Goal: Information Seeking & Learning: Learn about a topic

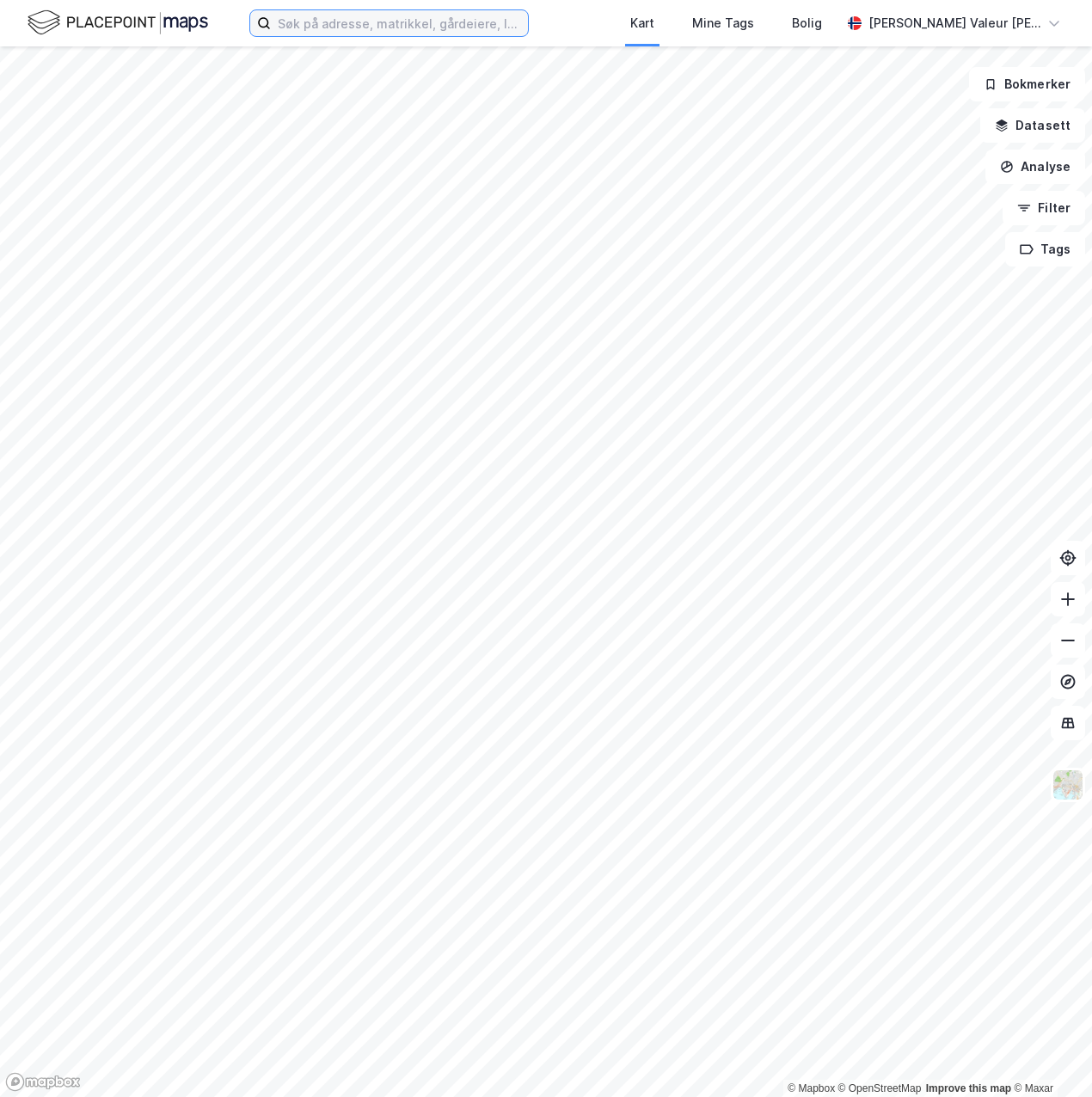
click at [406, 22] on input at bounding box center [399, 23] width 257 height 26
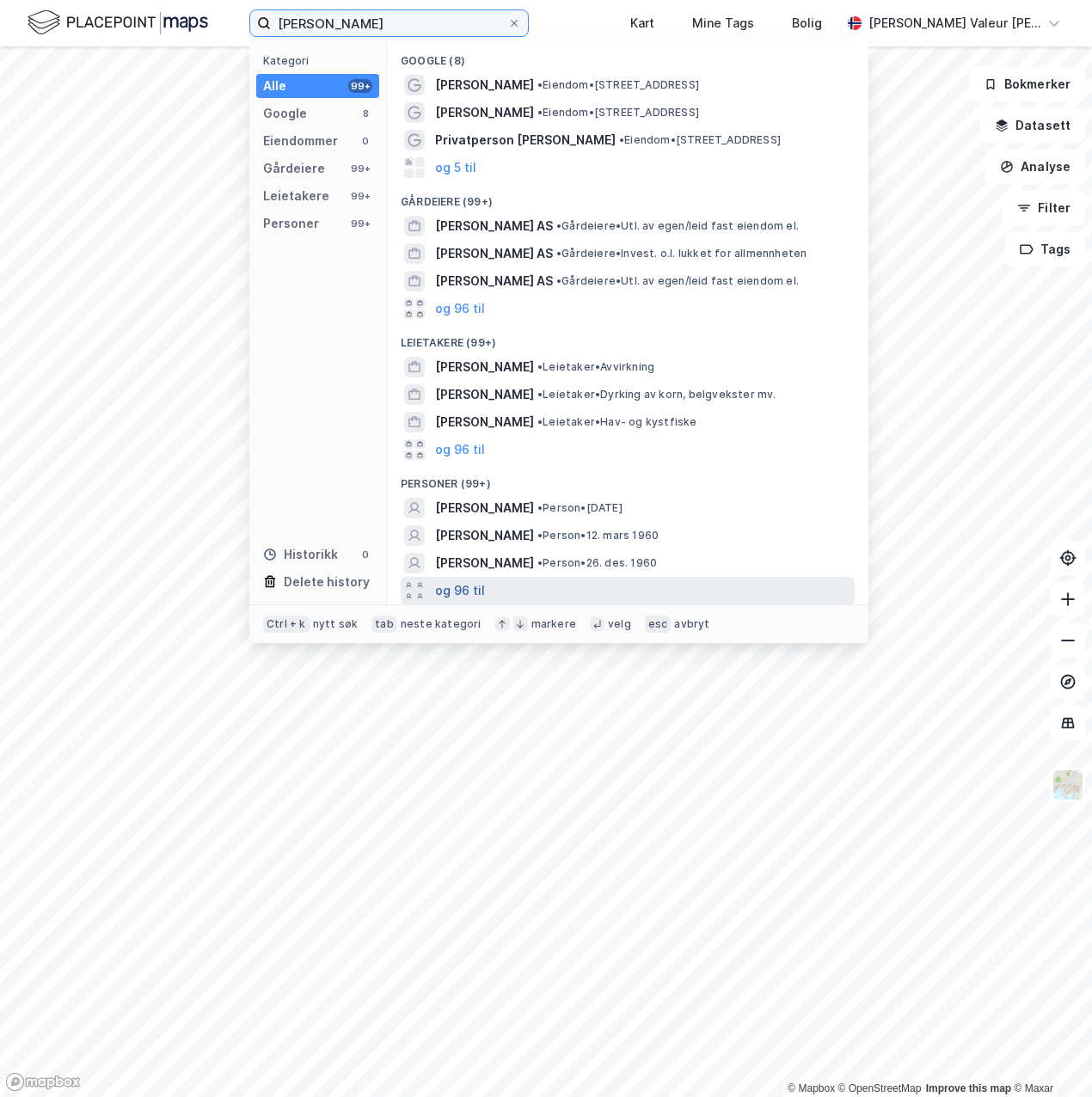
type input "[PERSON_NAME]"
click at [471, 587] on button "og 96 til" at bounding box center [460, 590] width 50 height 21
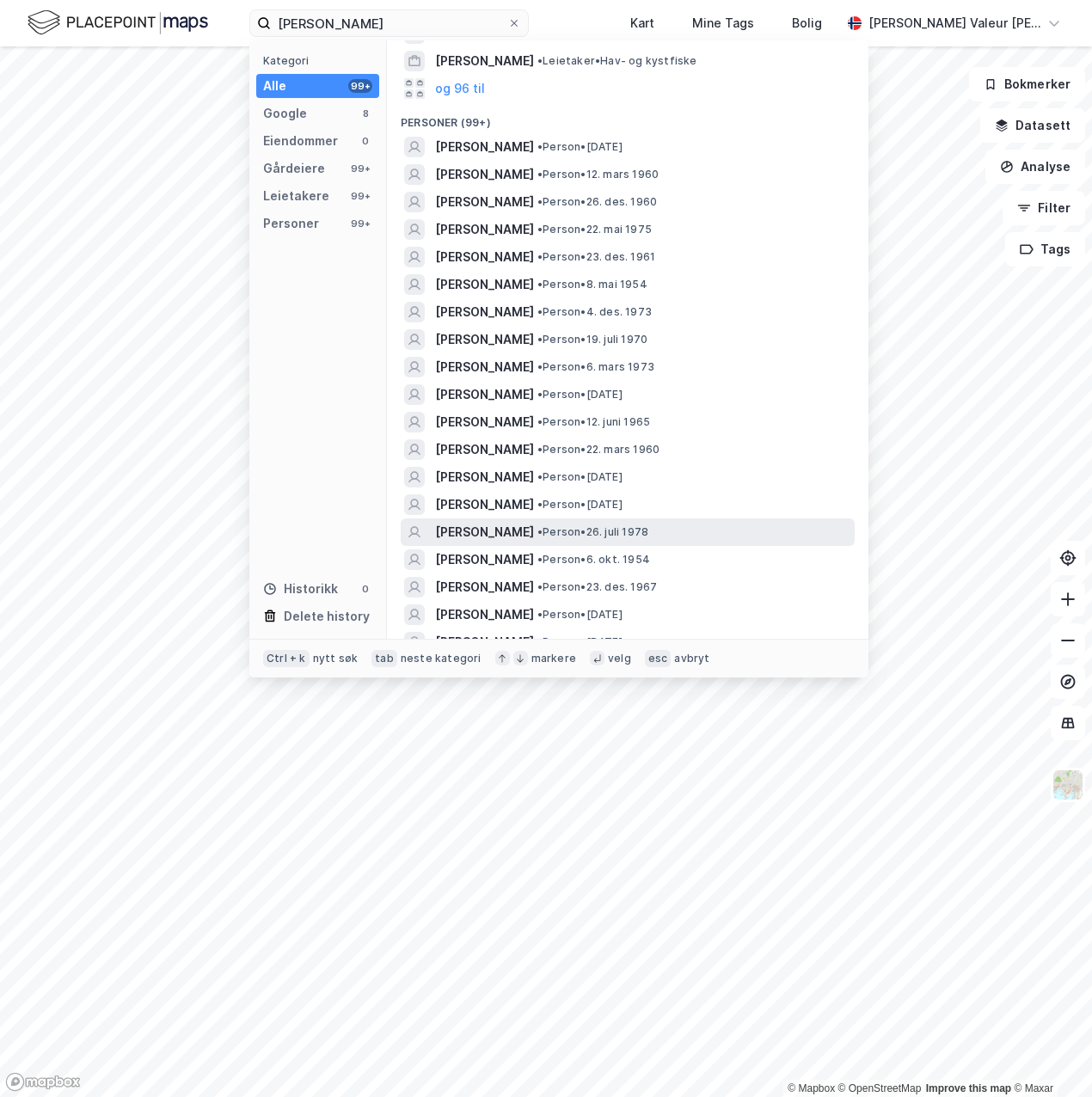
scroll to position [363, 0]
click at [552, 535] on span "• Person • 26. juli 1978" at bounding box center [592, 530] width 111 height 14
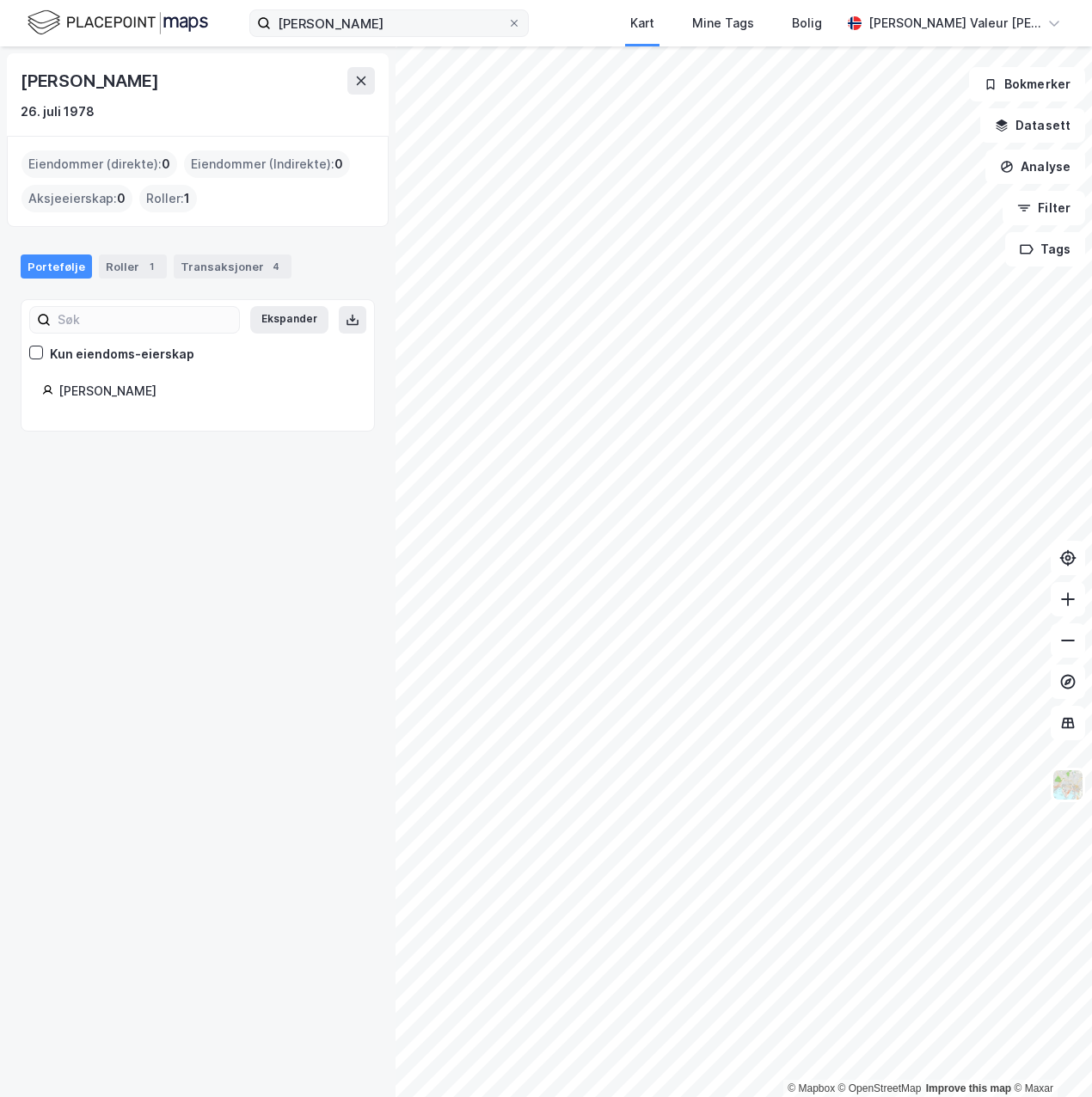
click at [461, 36] on label "[PERSON_NAME]" at bounding box center [389, 23] width 280 height 28
click at [461, 36] on input "[PERSON_NAME]" at bounding box center [389, 23] width 237 height 26
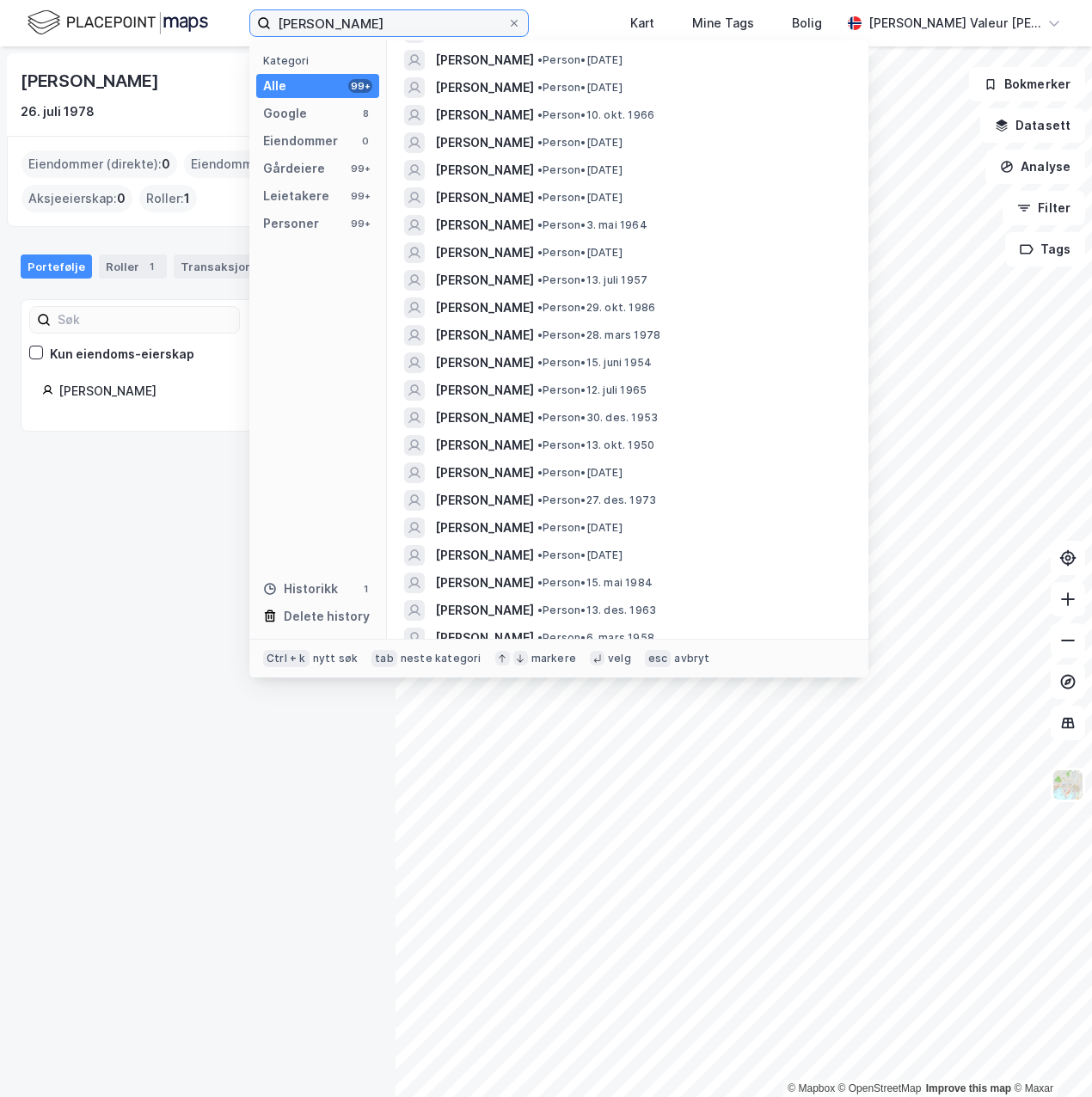
scroll to position [1412, 0]
click at [503, 312] on span "[PERSON_NAME]" at bounding box center [484, 307] width 99 height 21
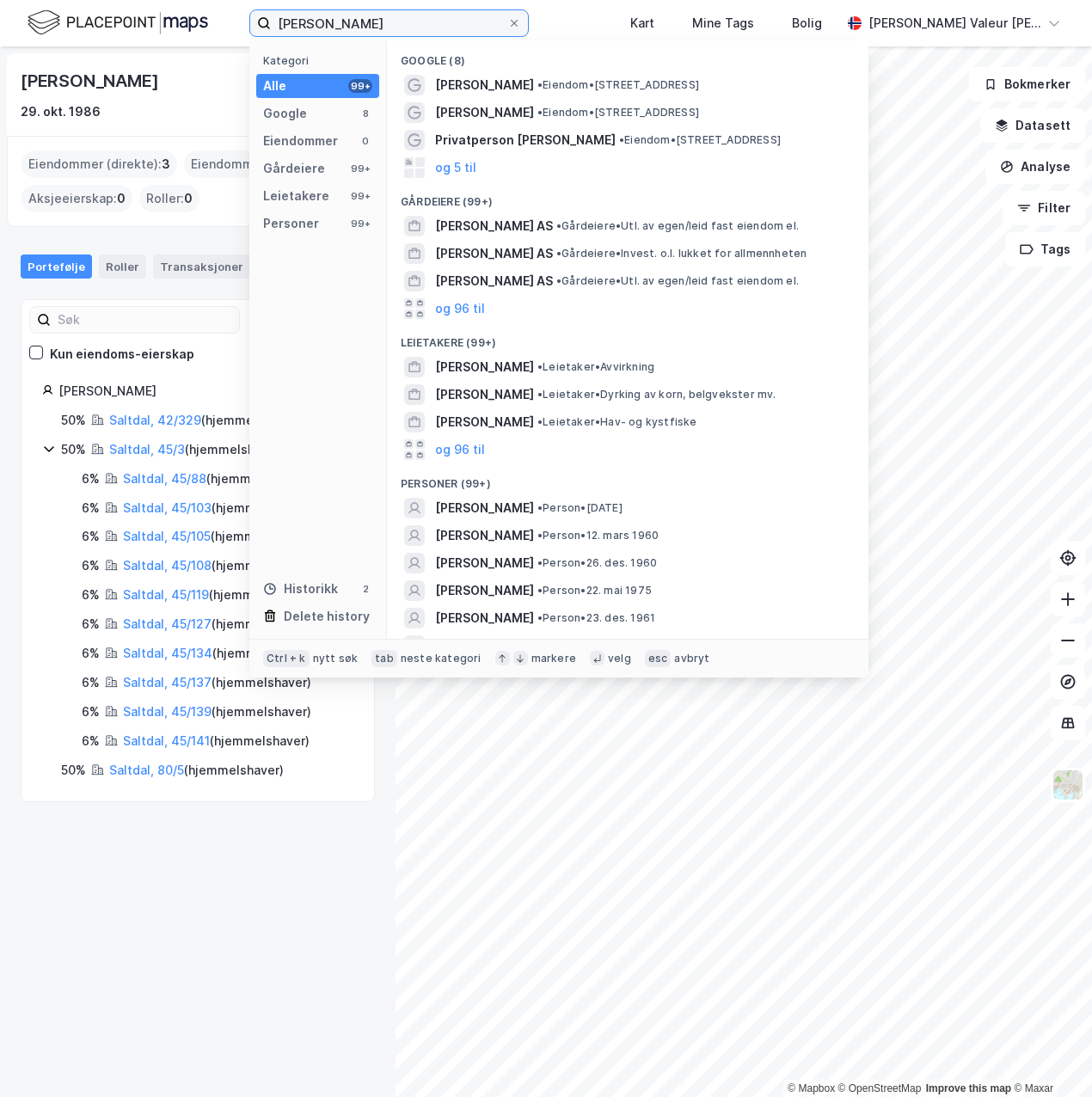
click at [361, 25] on input "[PERSON_NAME]" at bounding box center [389, 23] width 237 height 26
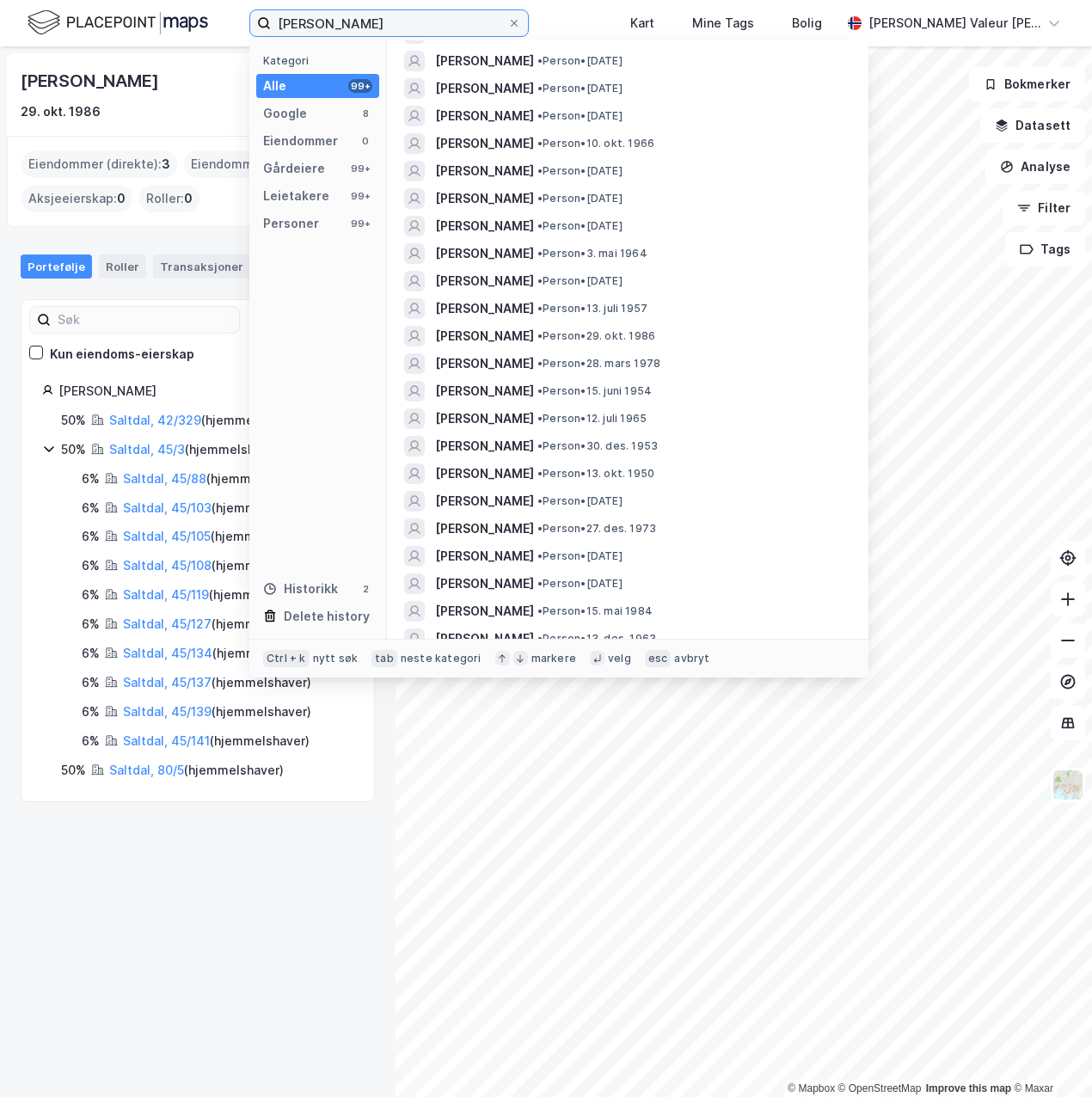
scroll to position [1384, 0]
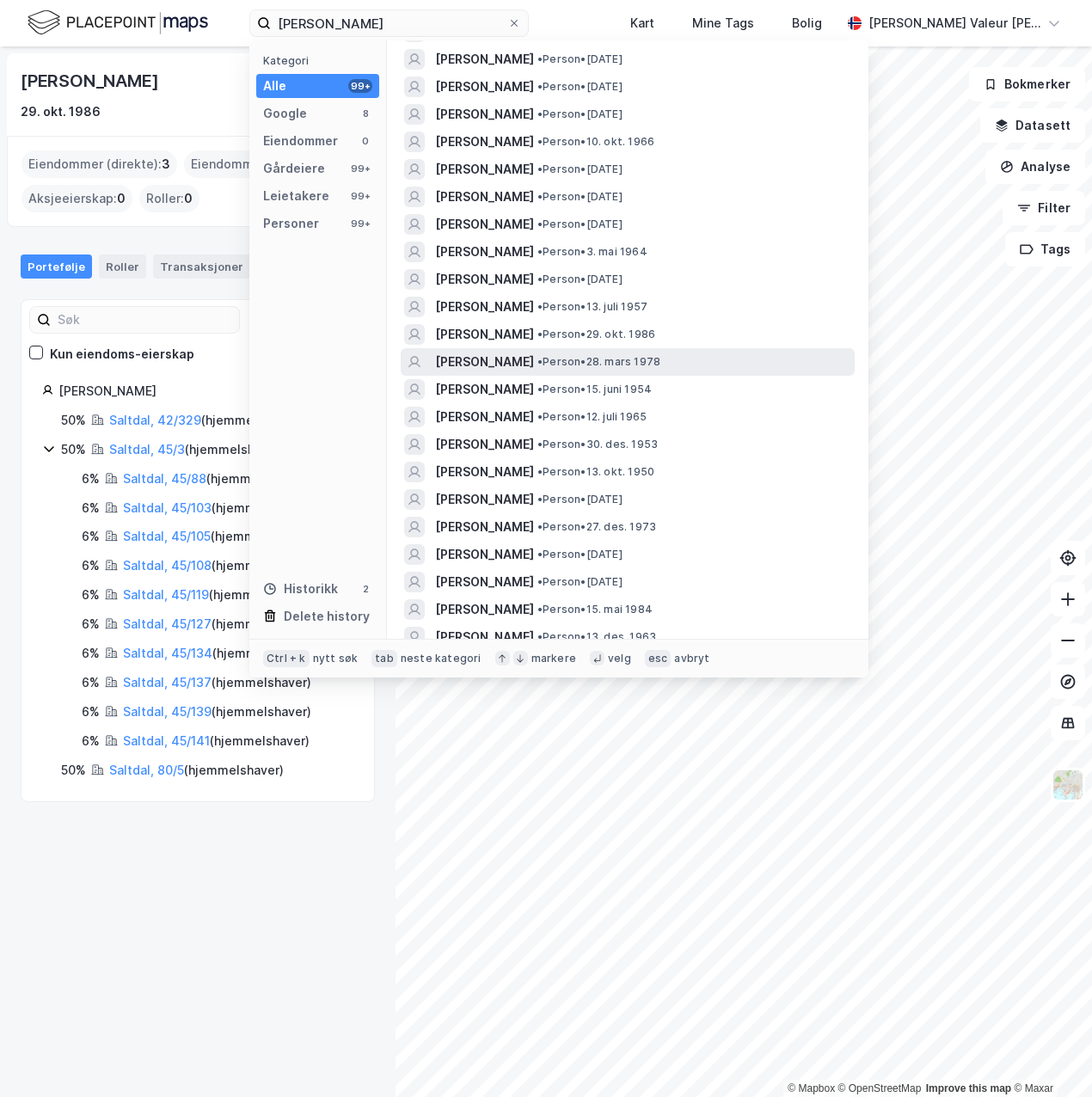
click at [643, 355] on span "• Person • 28. mars 1978" at bounding box center [598, 362] width 123 height 14
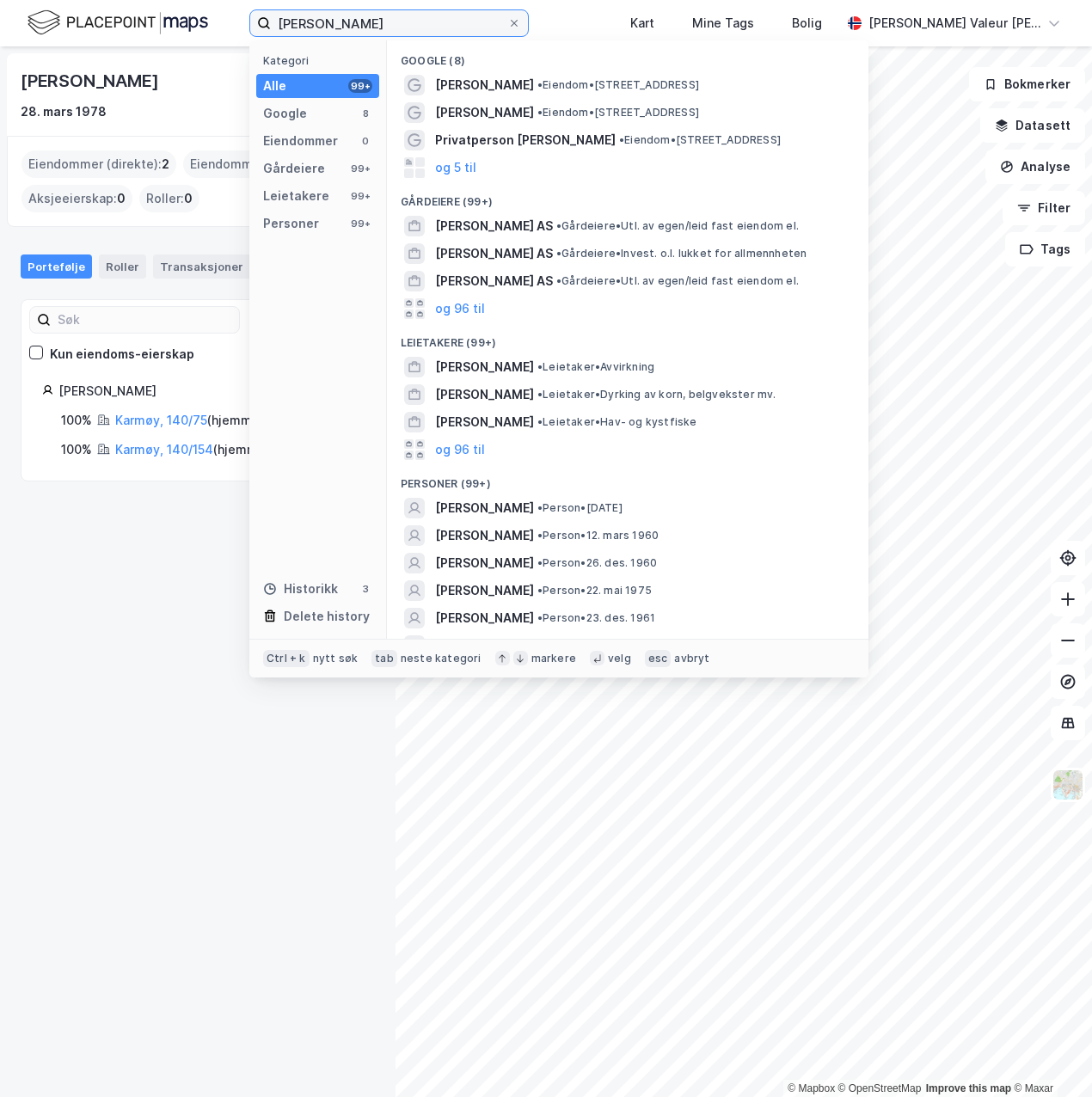
click at [363, 20] on input "[PERSON_NAME]" at bounding box center [389, 23] width 237 height 26
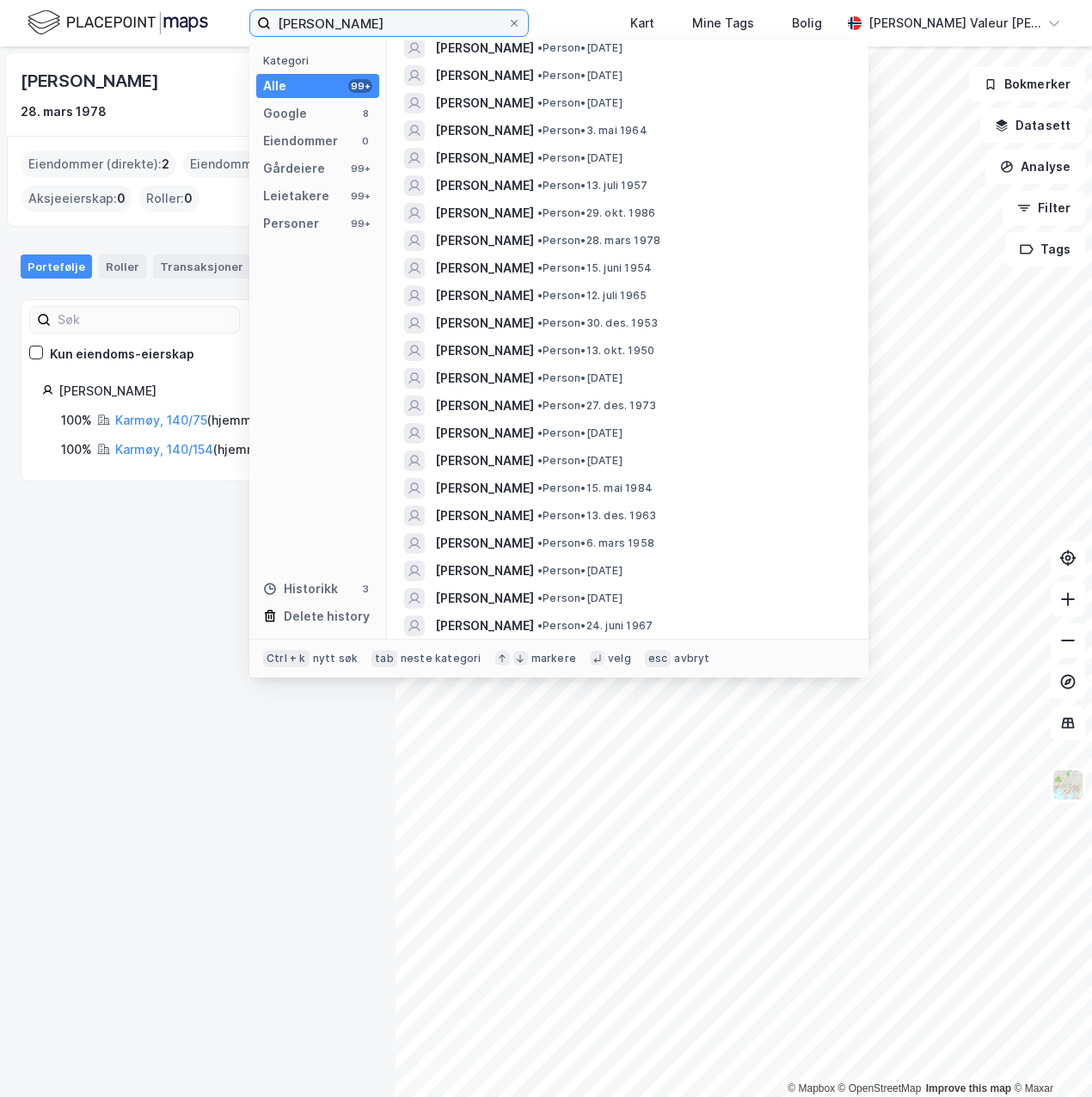
scroll to position [1528, 0]
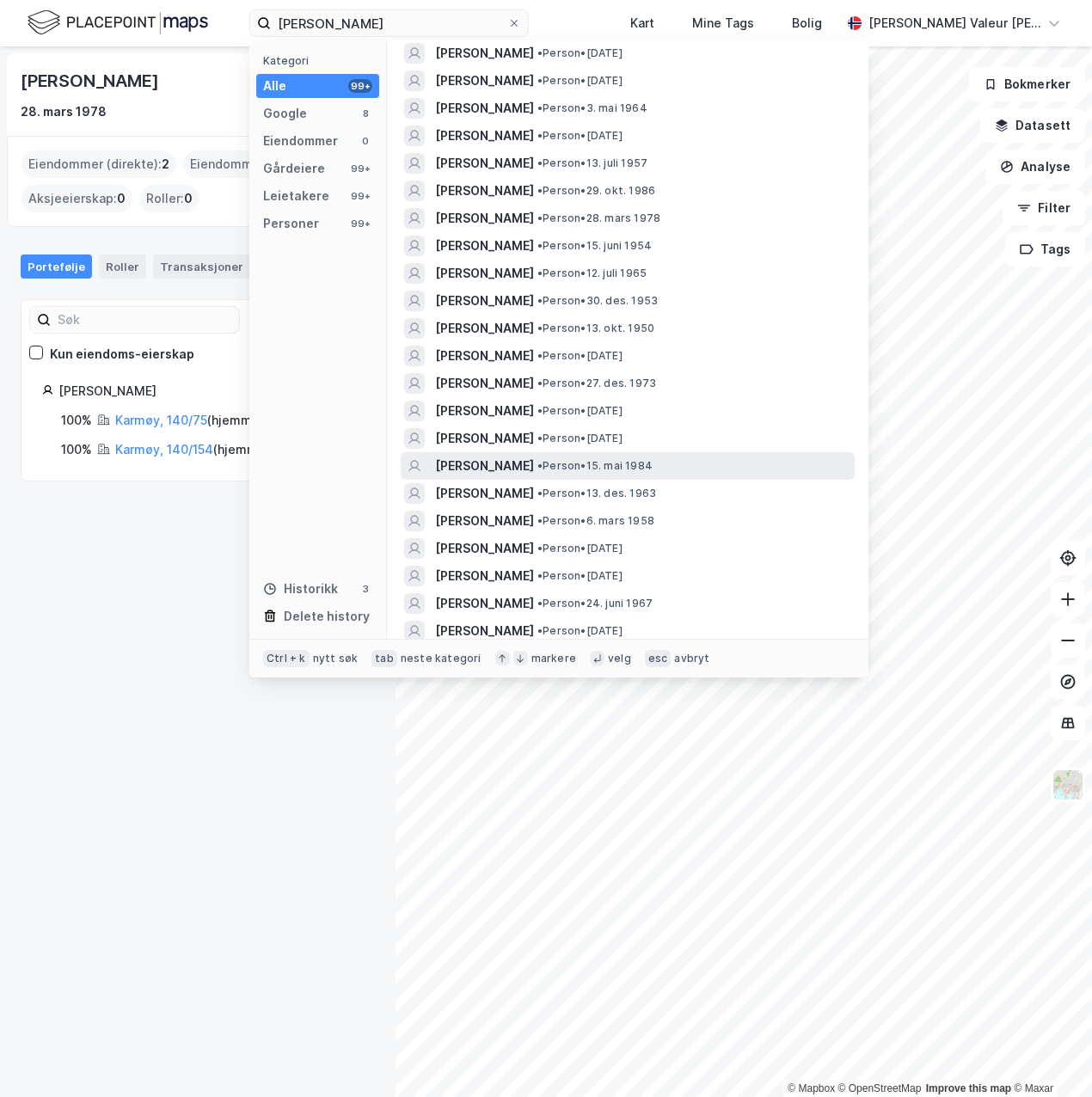
click at [548, 456] on div "[PERSON_NAME] • Person • 15. mai 1984" at bounding box center [644, 466] width 416 height 21
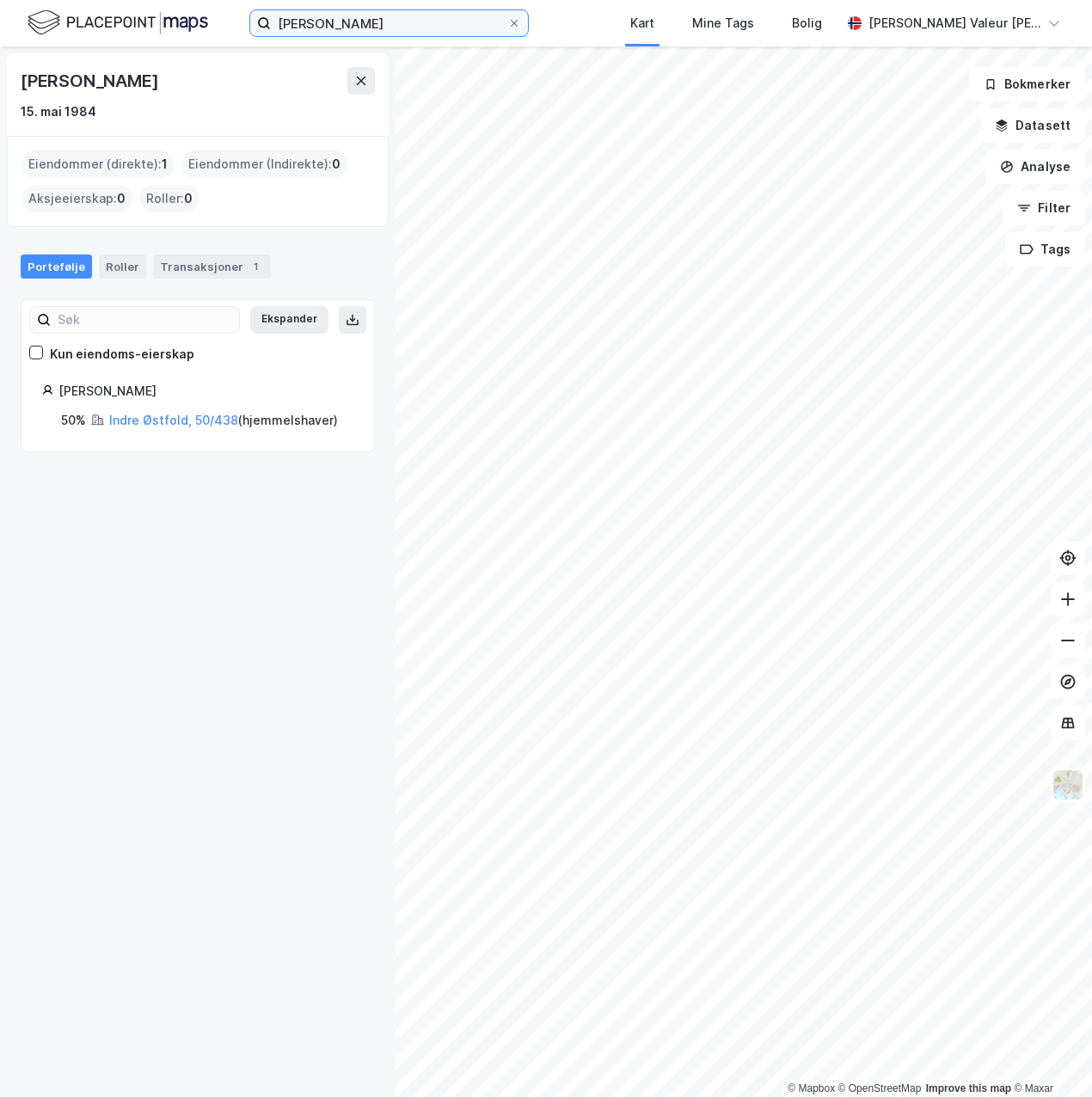
click at [398, 32] on input "[PERSON_NAME]" at bounding box center [389, 23] width 237 height 26
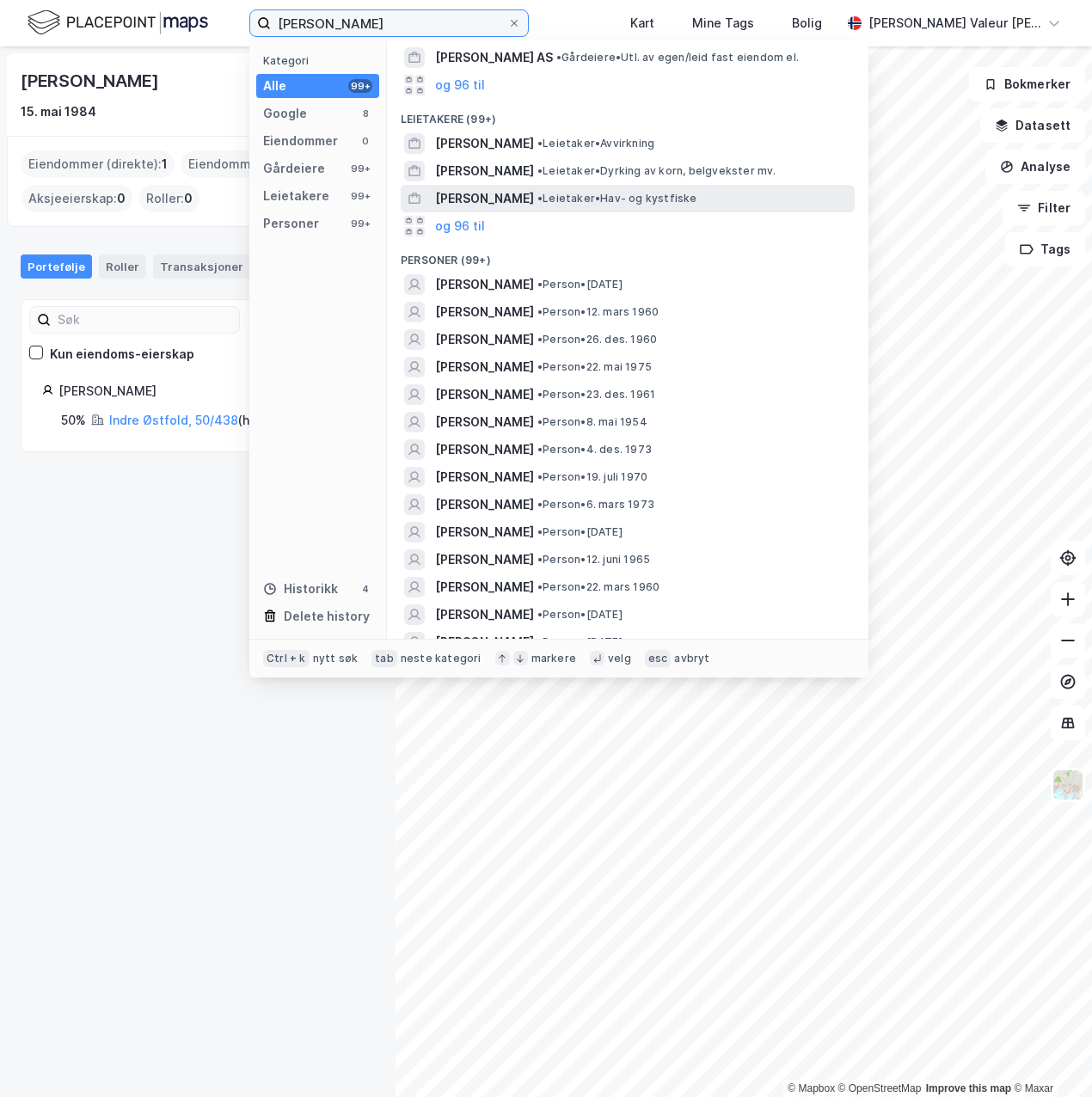
scroll to position [230, 0]
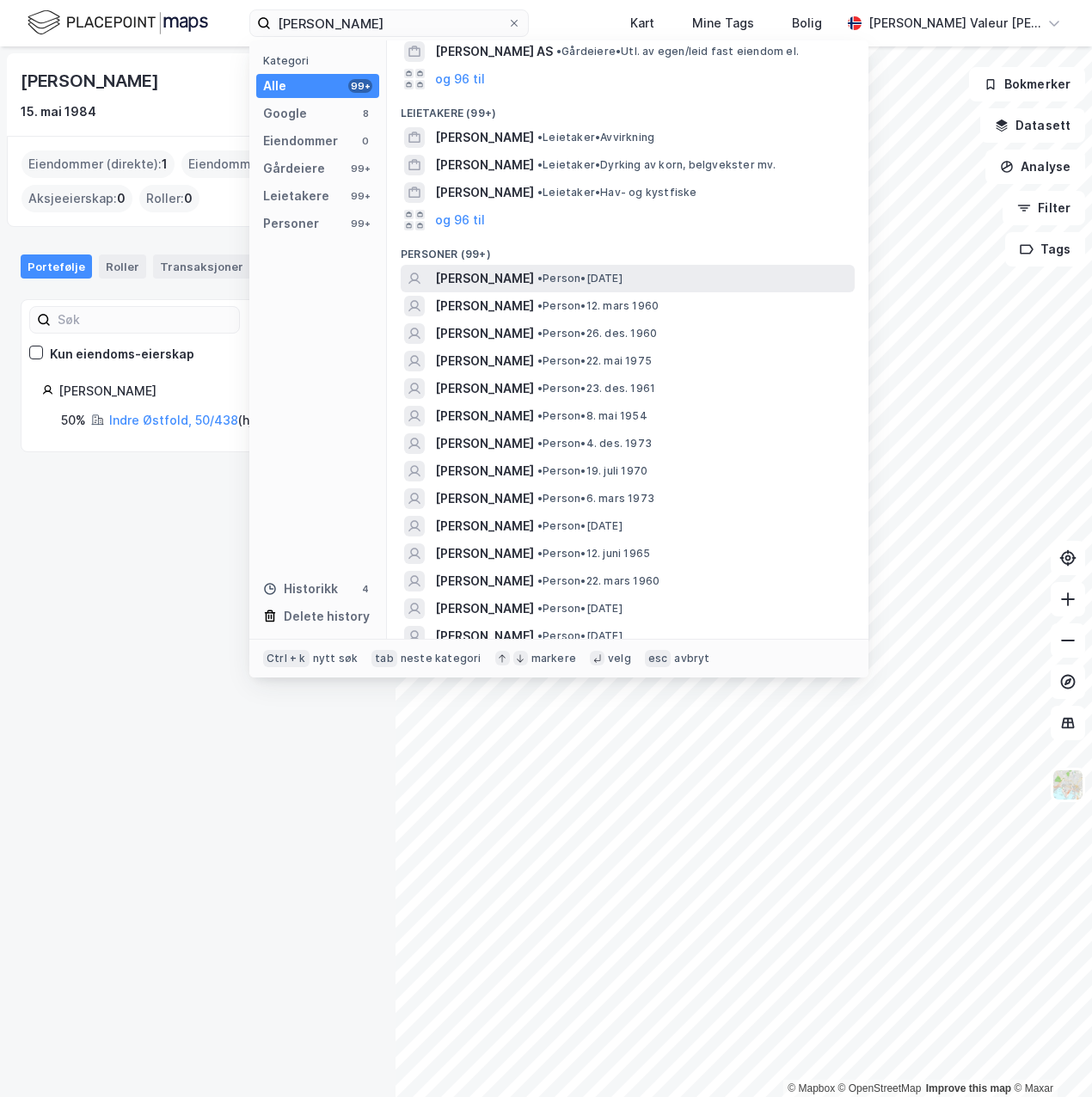
click at [592, 277] on span "• Person • [DATE]" at bounding box center [579, 279] width 85 height 14
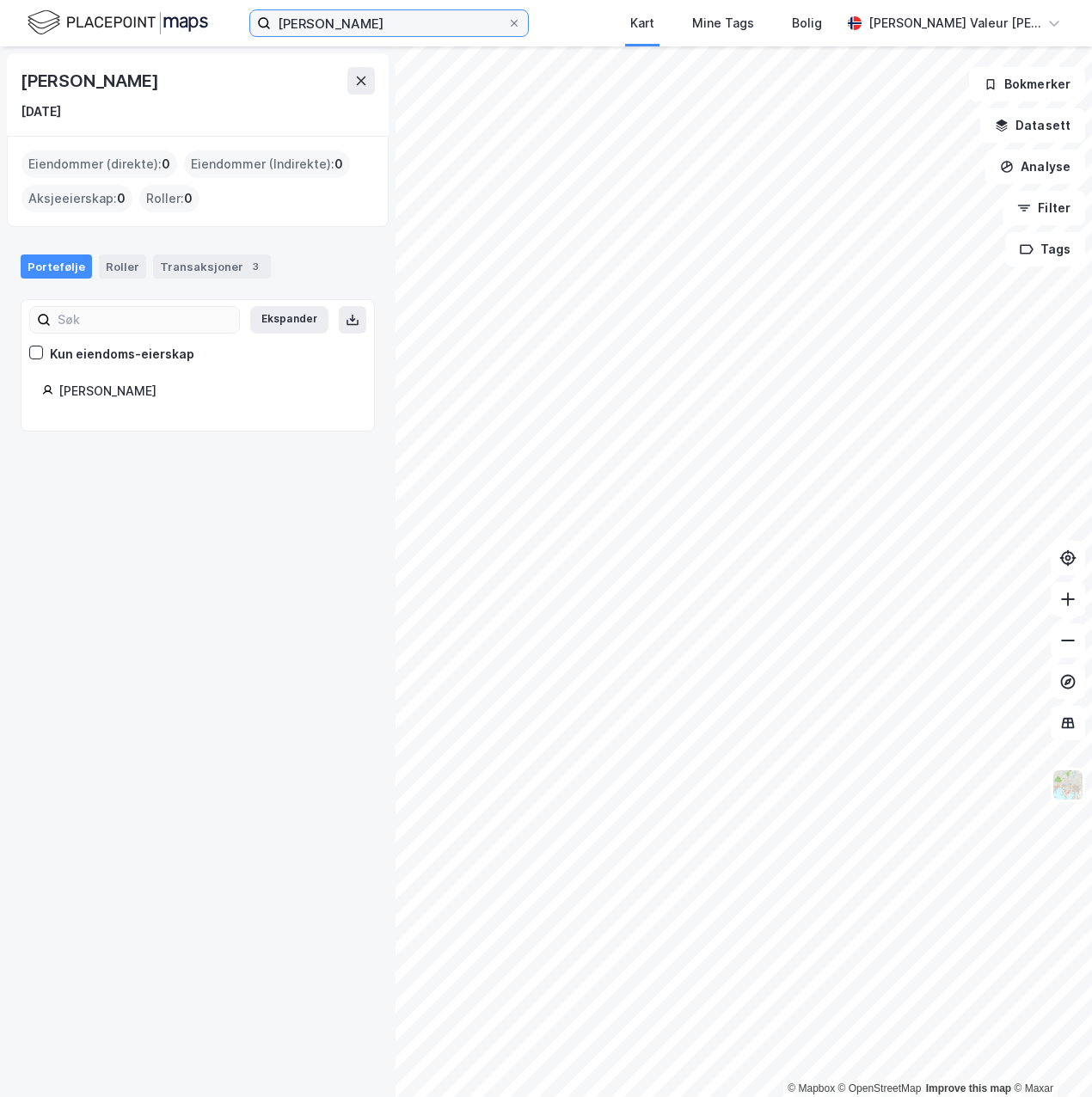
click at [394, 16] on input "[PERSON_NAME]" at bounding box center [389, 23] width 237 height 26
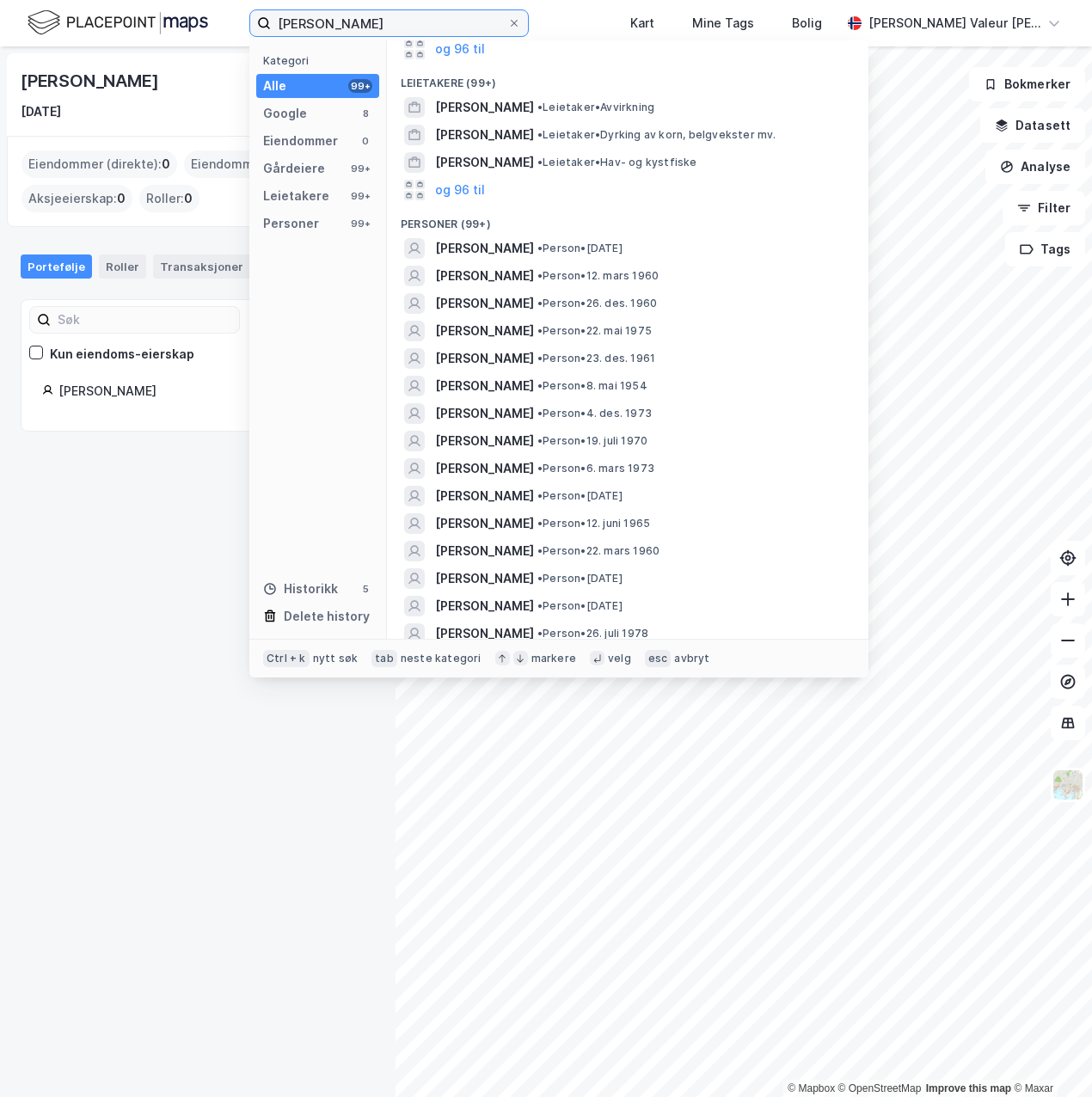
scroll to position [260, 0]
click at [542, 331] on span "• Person • 22. mai 1975" at bounding box center [594, 331] width 114 height 14
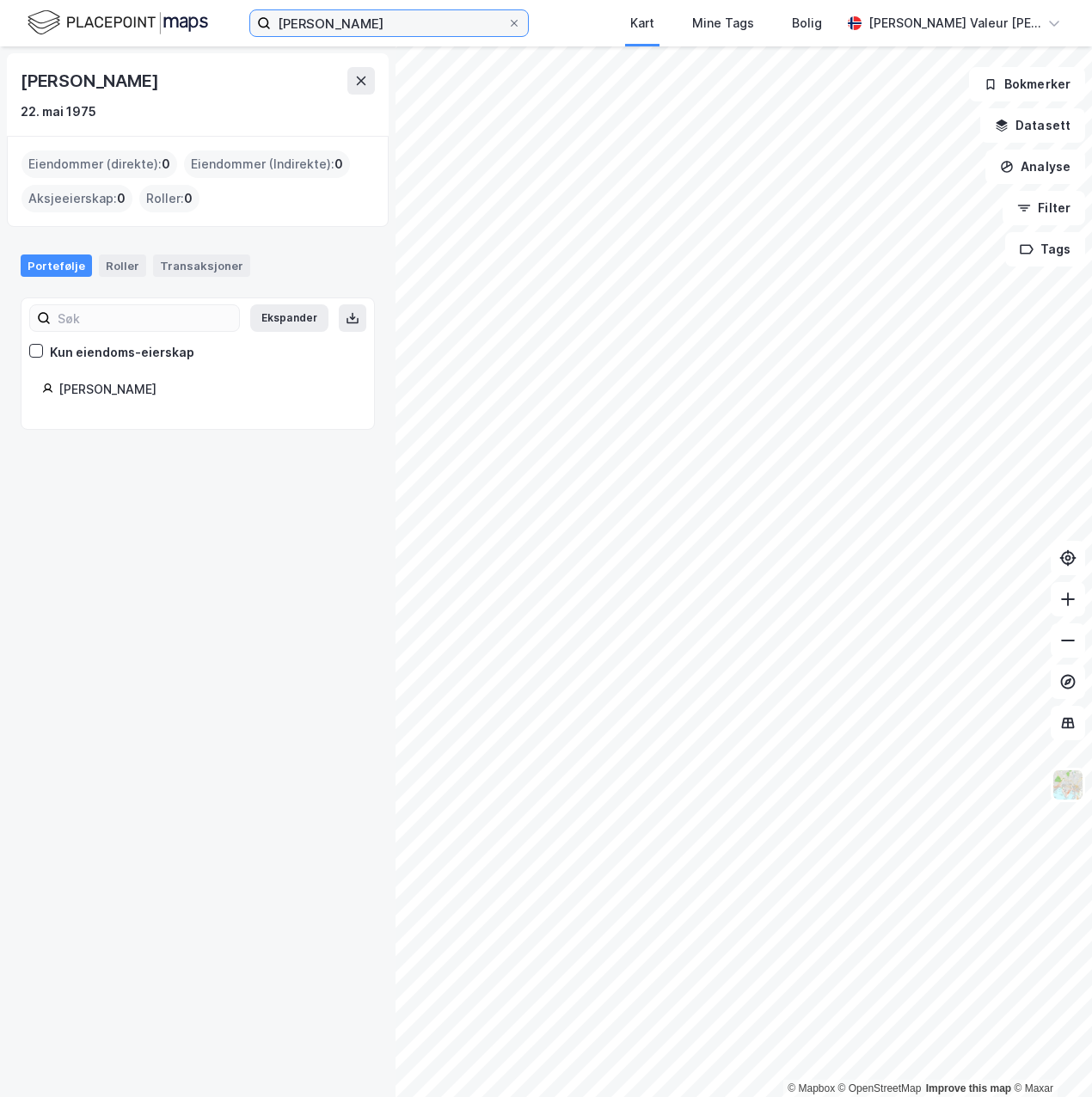
click at [403, 28] on input "[PERSON_NAME]" at bounding box center [389, 23] width 237 height 26
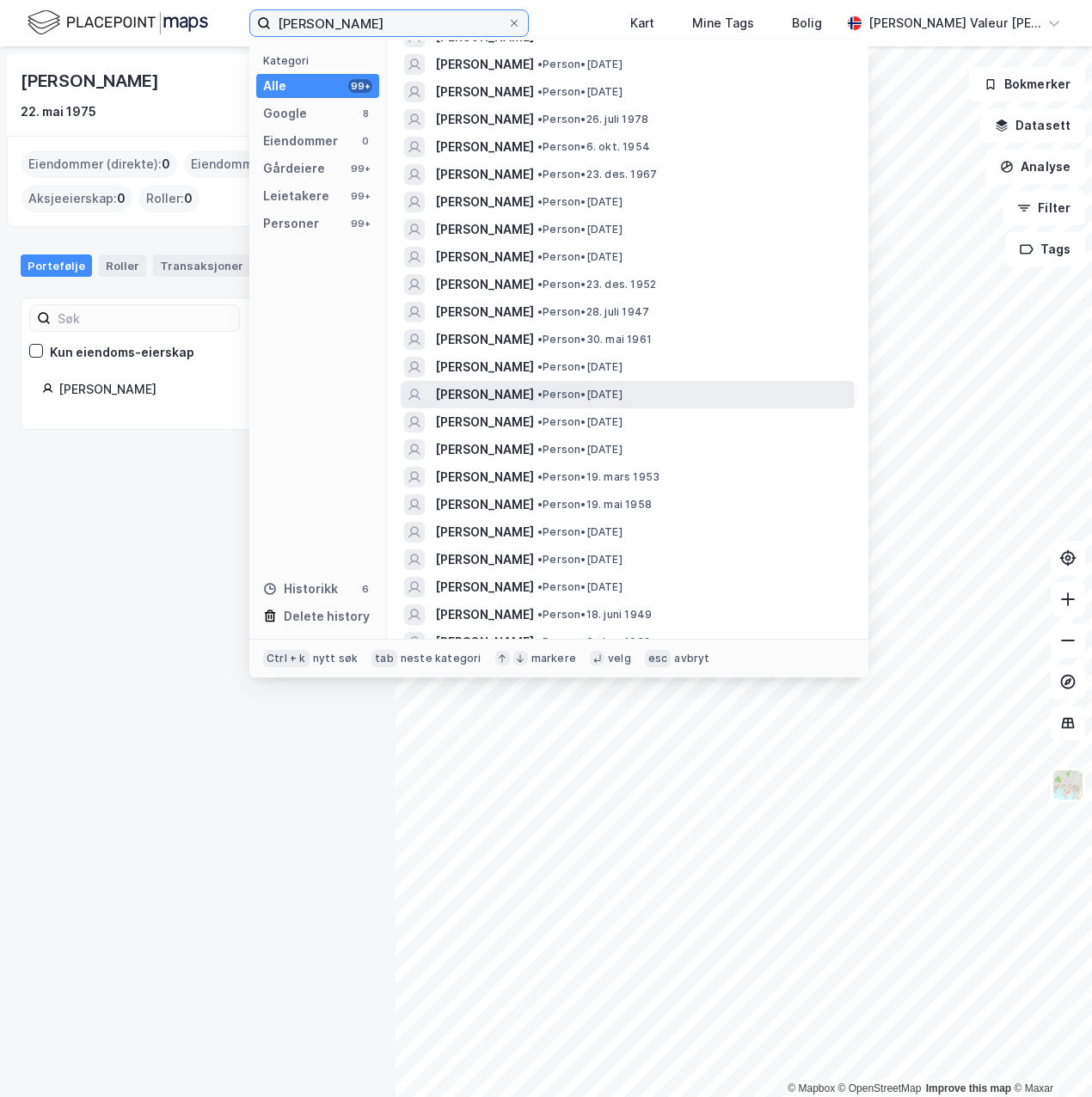
scroll to position [778, 0]
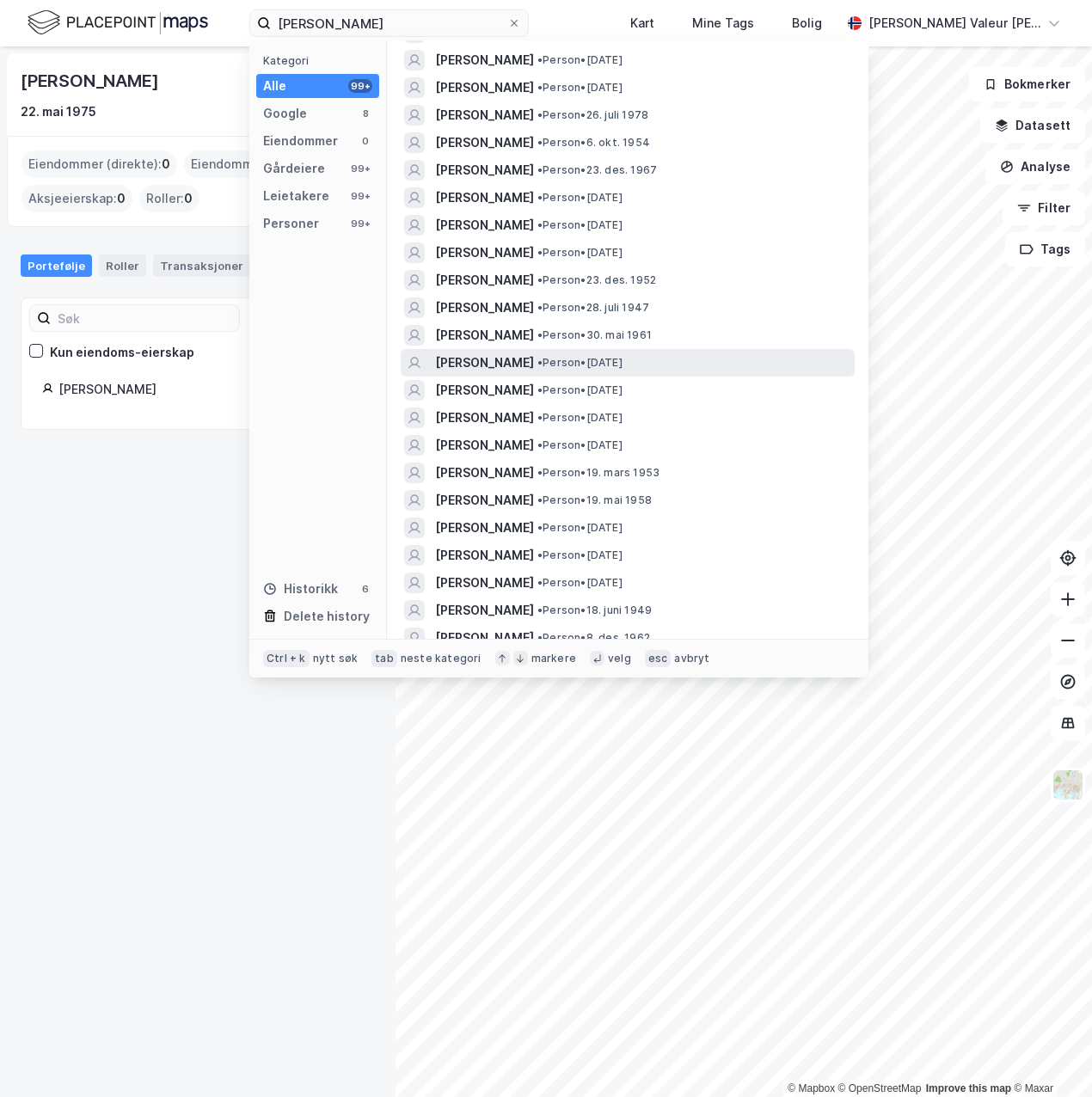
click at [492, 360] on span "[PERSON_NAME]" at bounding box center [484, 363] width 99 height 21
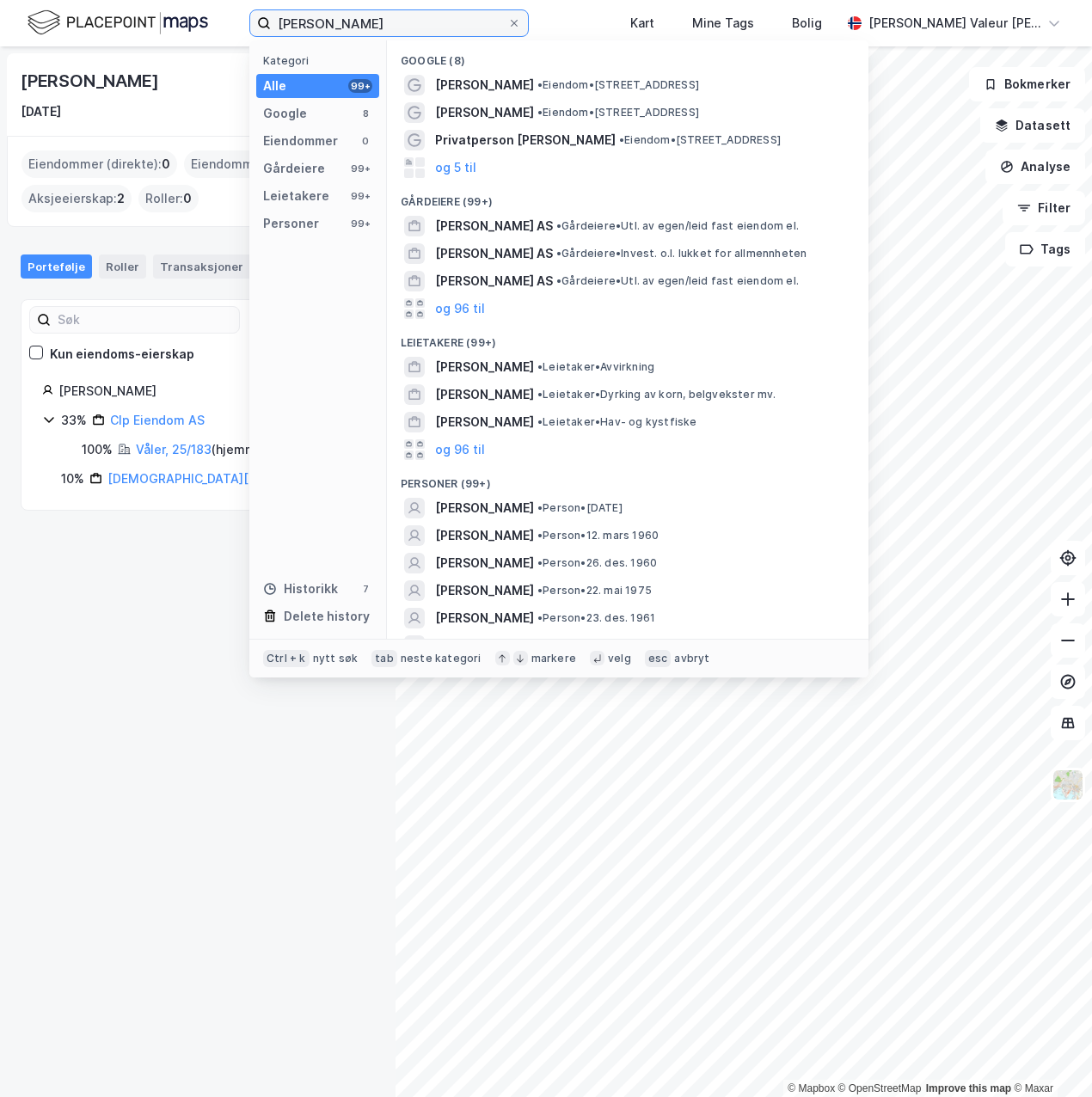
click at [463, 32] on input "[PERSON_NAME]" at bounding box center [389, 23] width 237 height 26
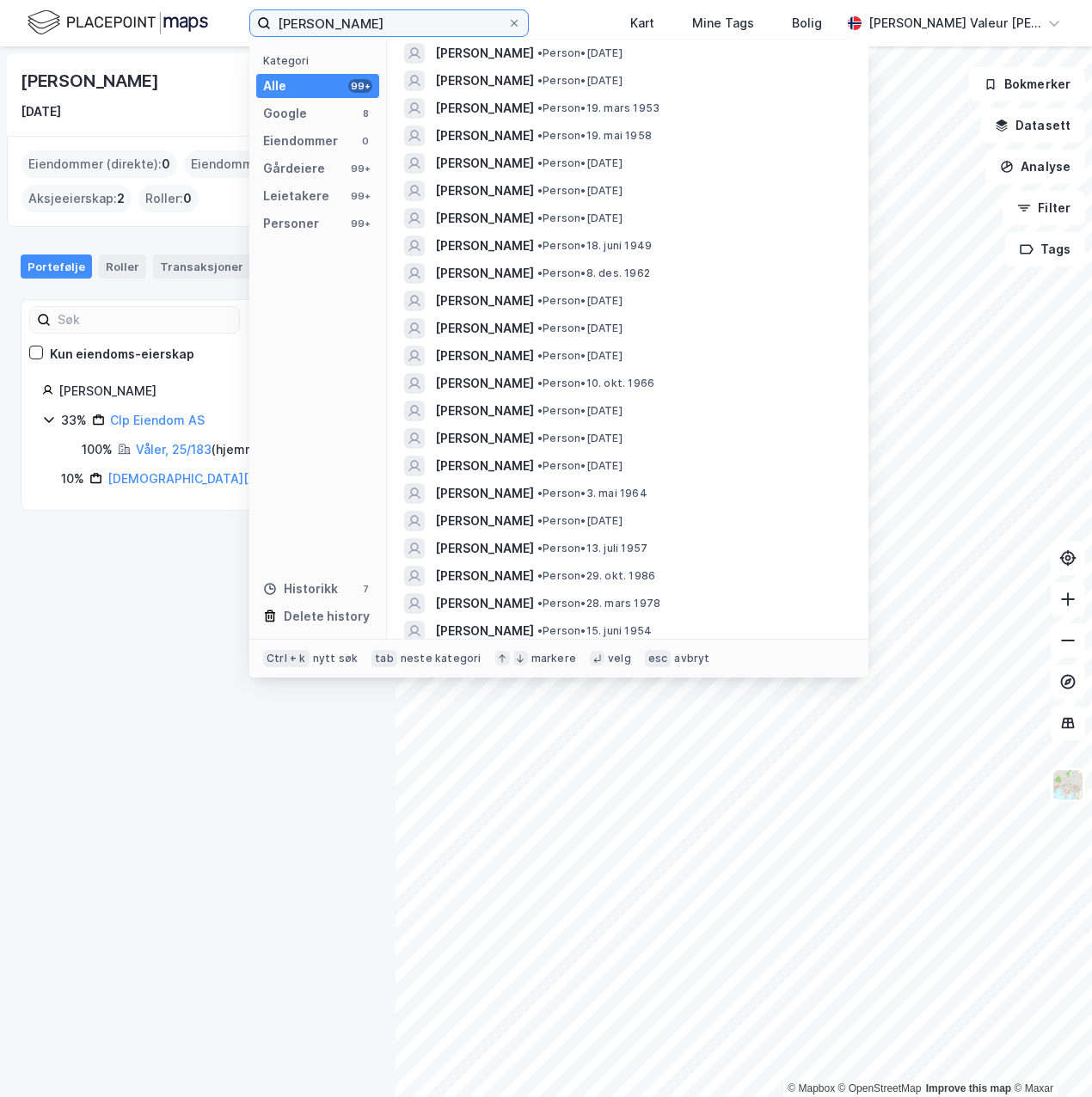
scroll to position [1217, 0]
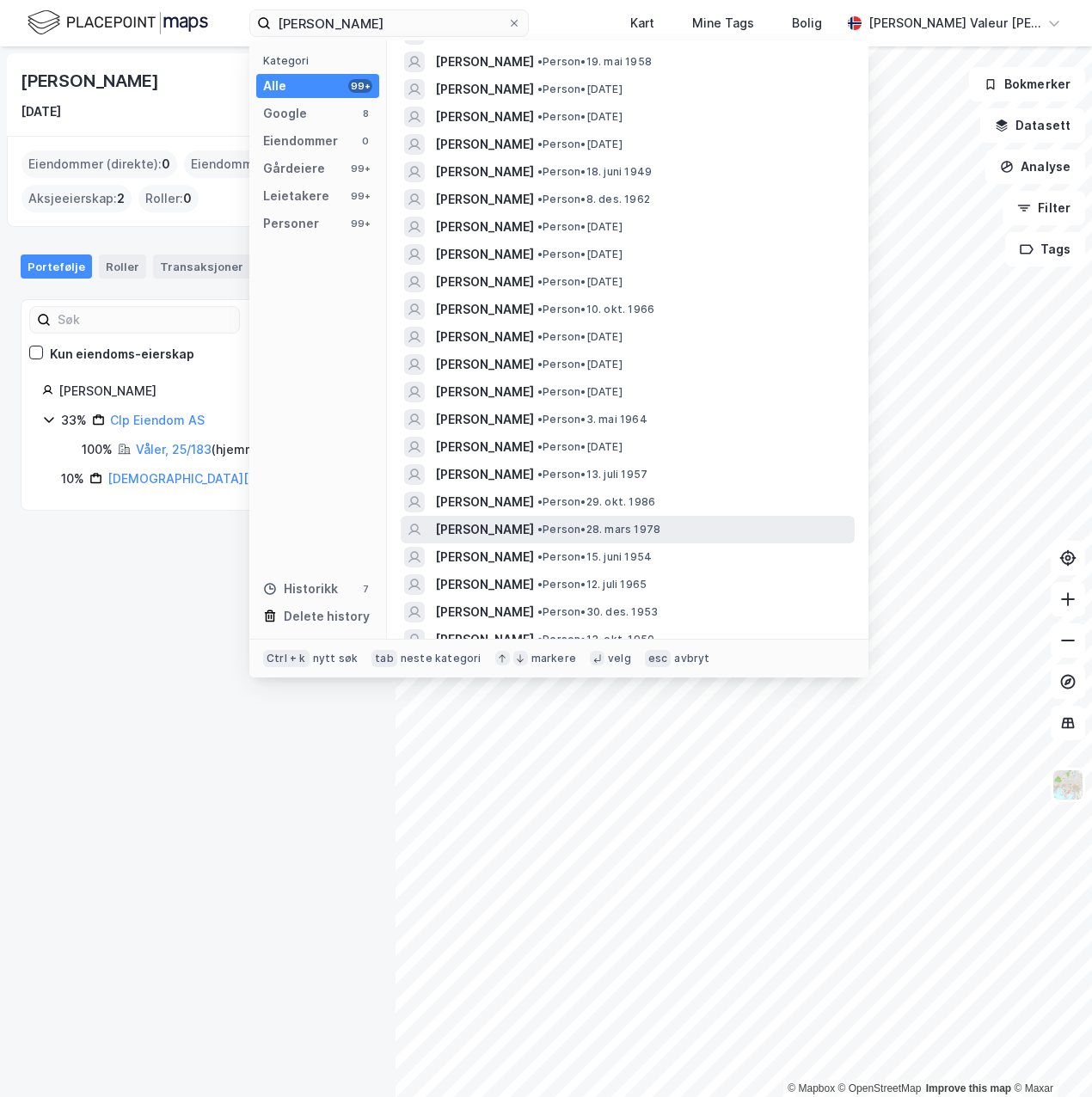
click at [593, 525] on span "• Person • 28. mars 1978" at bounding box center [598, 529] width 123 height 14
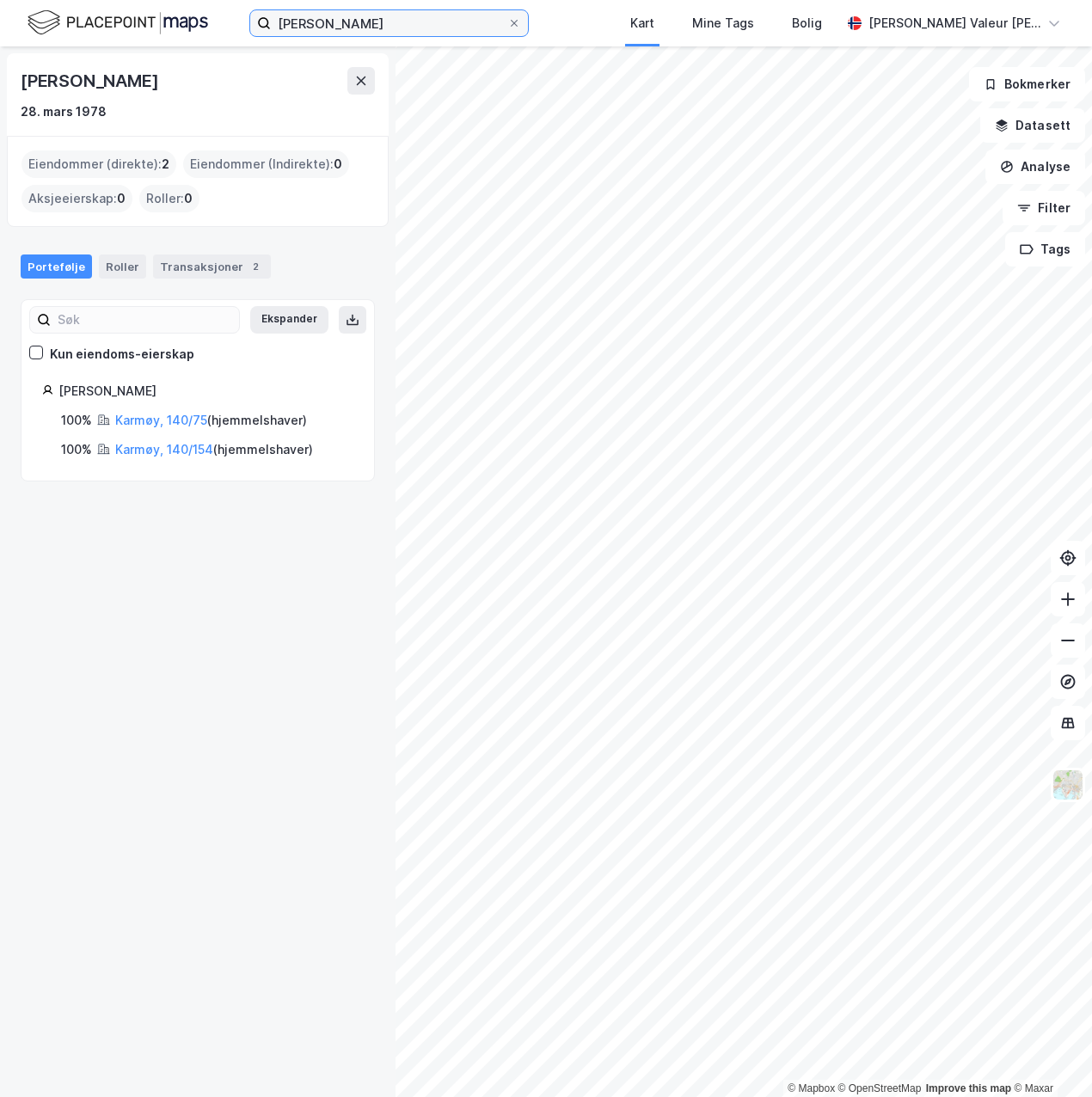
click at [508, 23] on input "[PERSON_NAME]" at bounding box center [389, 23] width 237 height 26
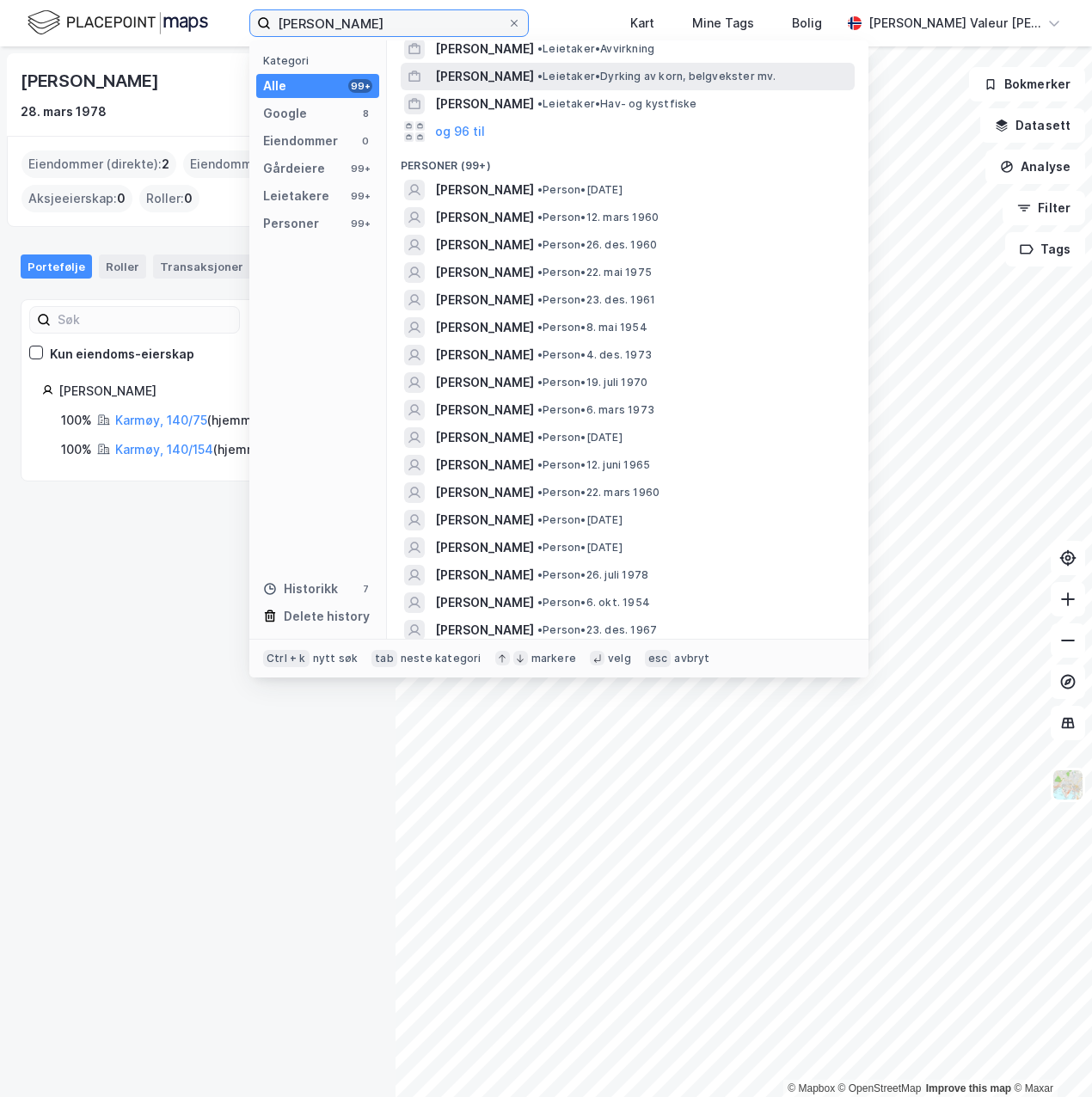
scroll to position [299, 0]
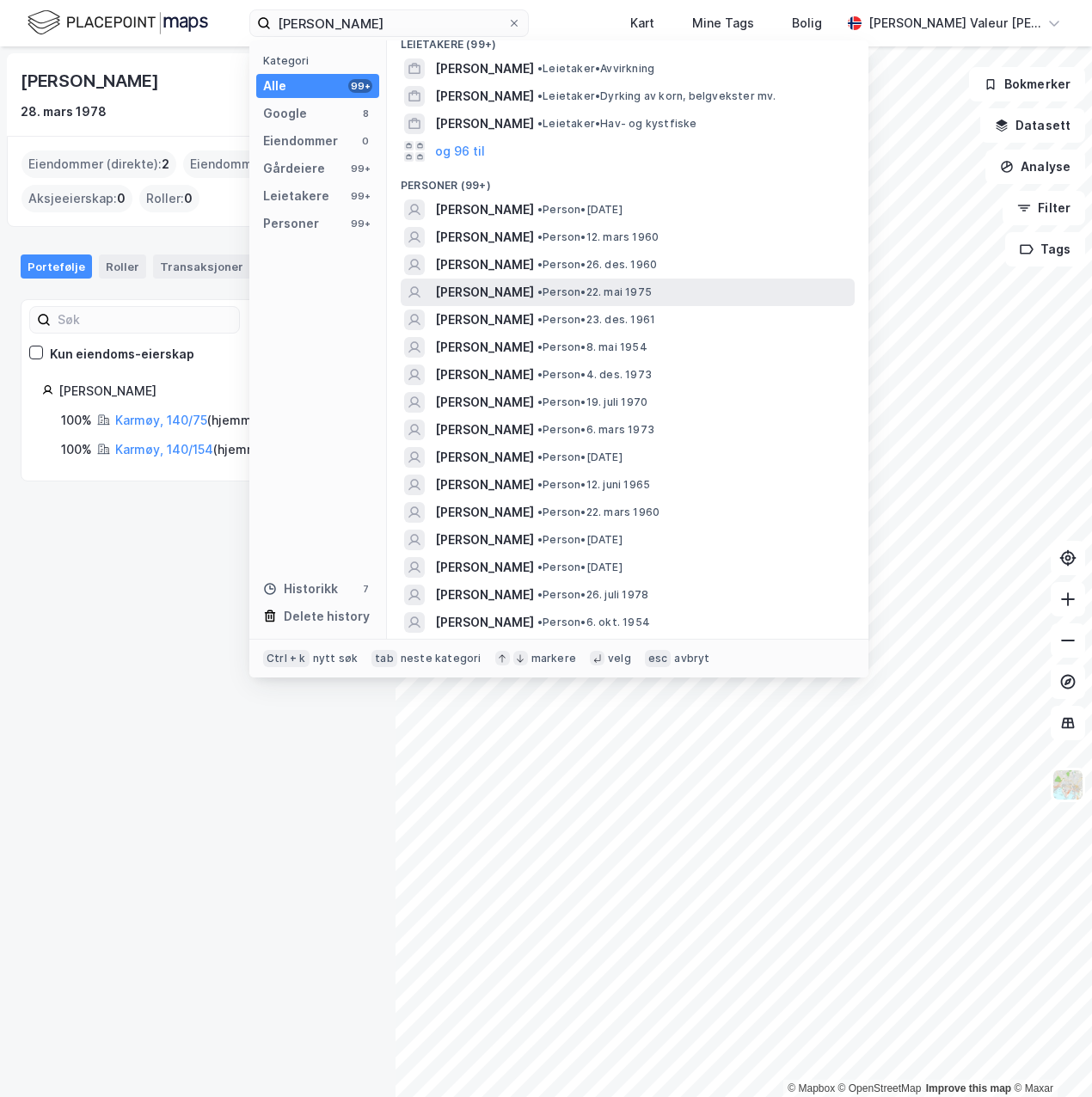
click at [622, 293] on span "• Person • 22. mai 1975" at bounding box center [594, 293] width 114 height 14
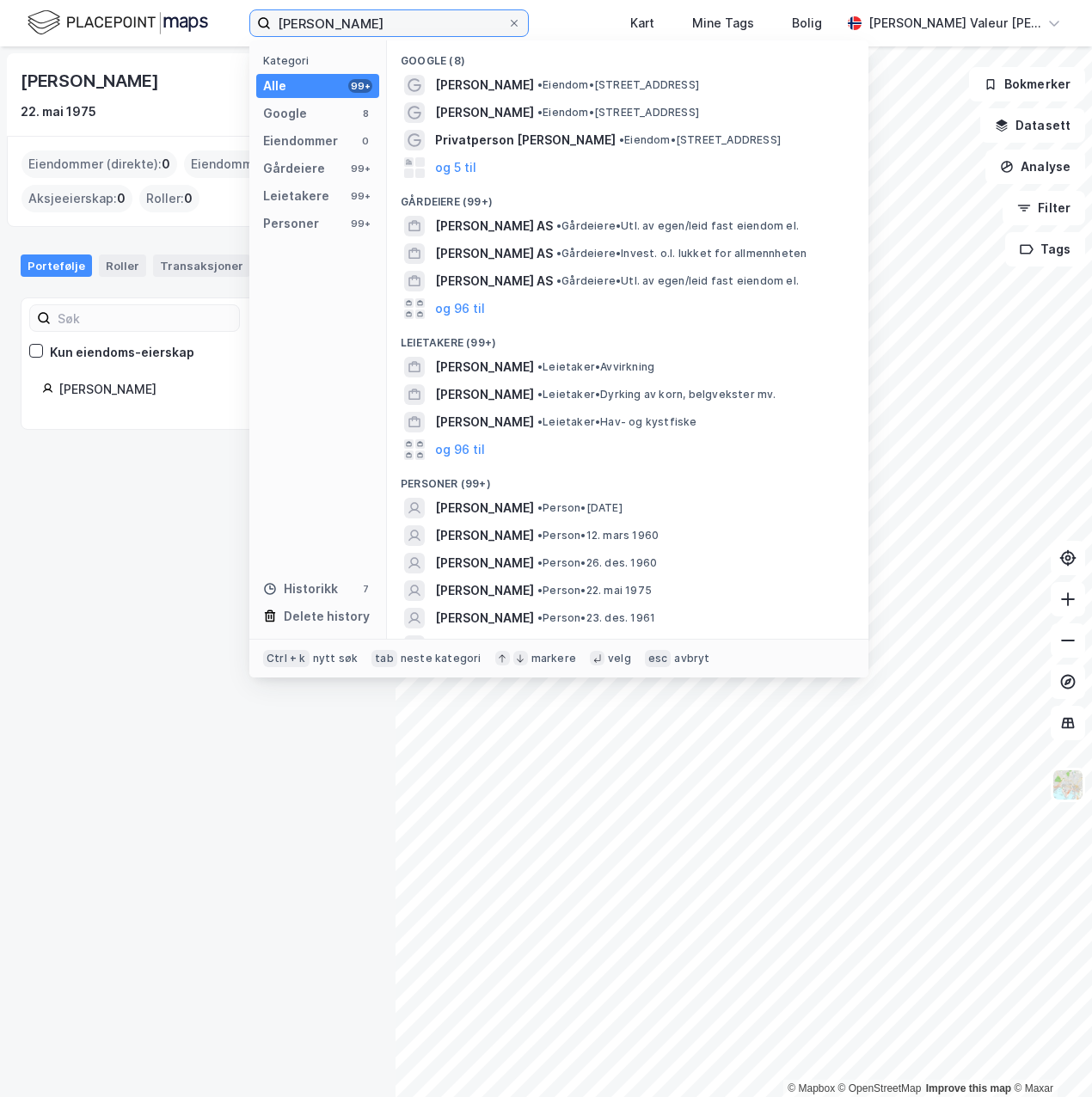
click at [458, 23] on input "[PERSON_NAME]" at bounding box center [389, 23] width 237 height 26
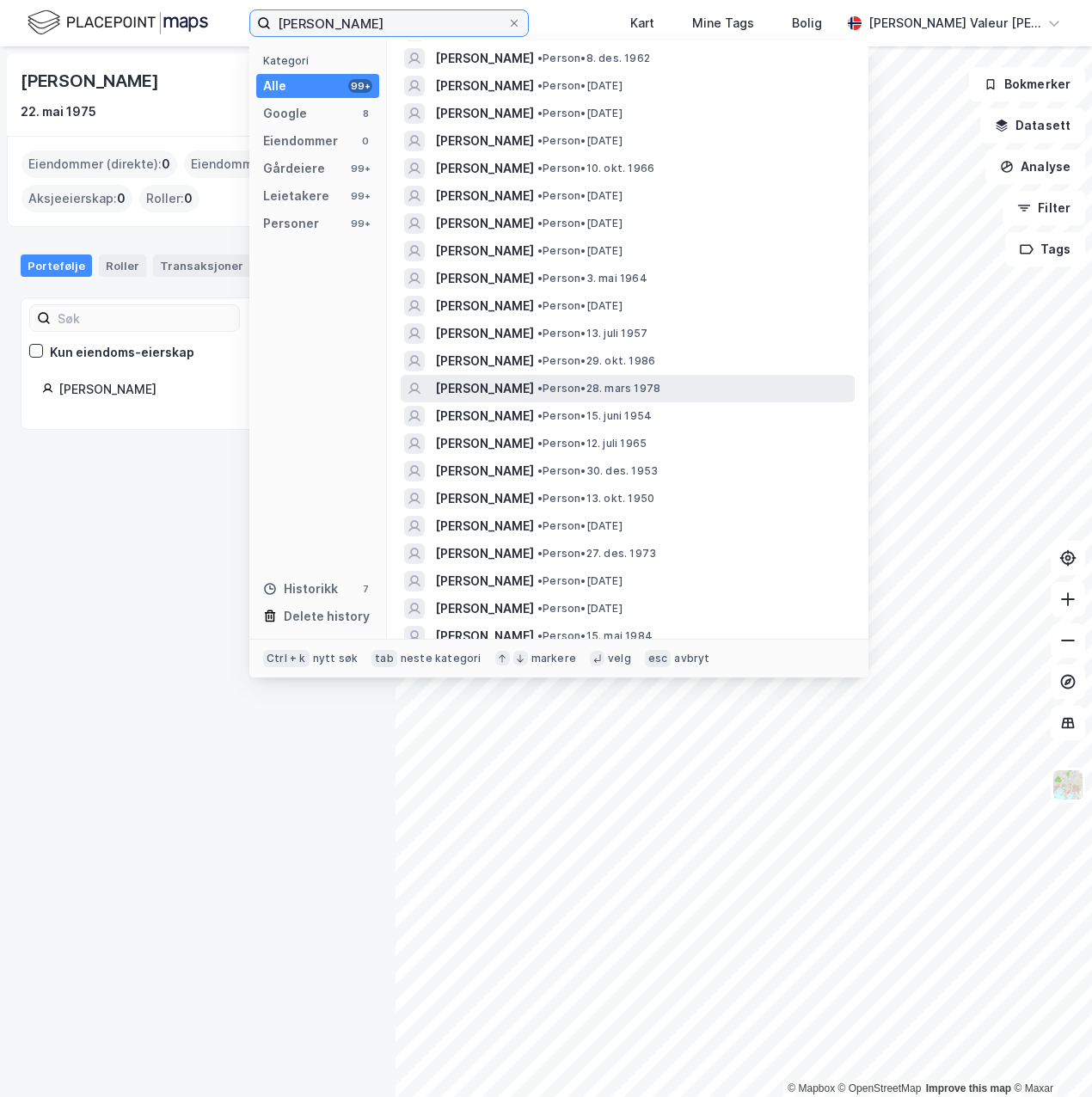
scroll to position [1389, 0]
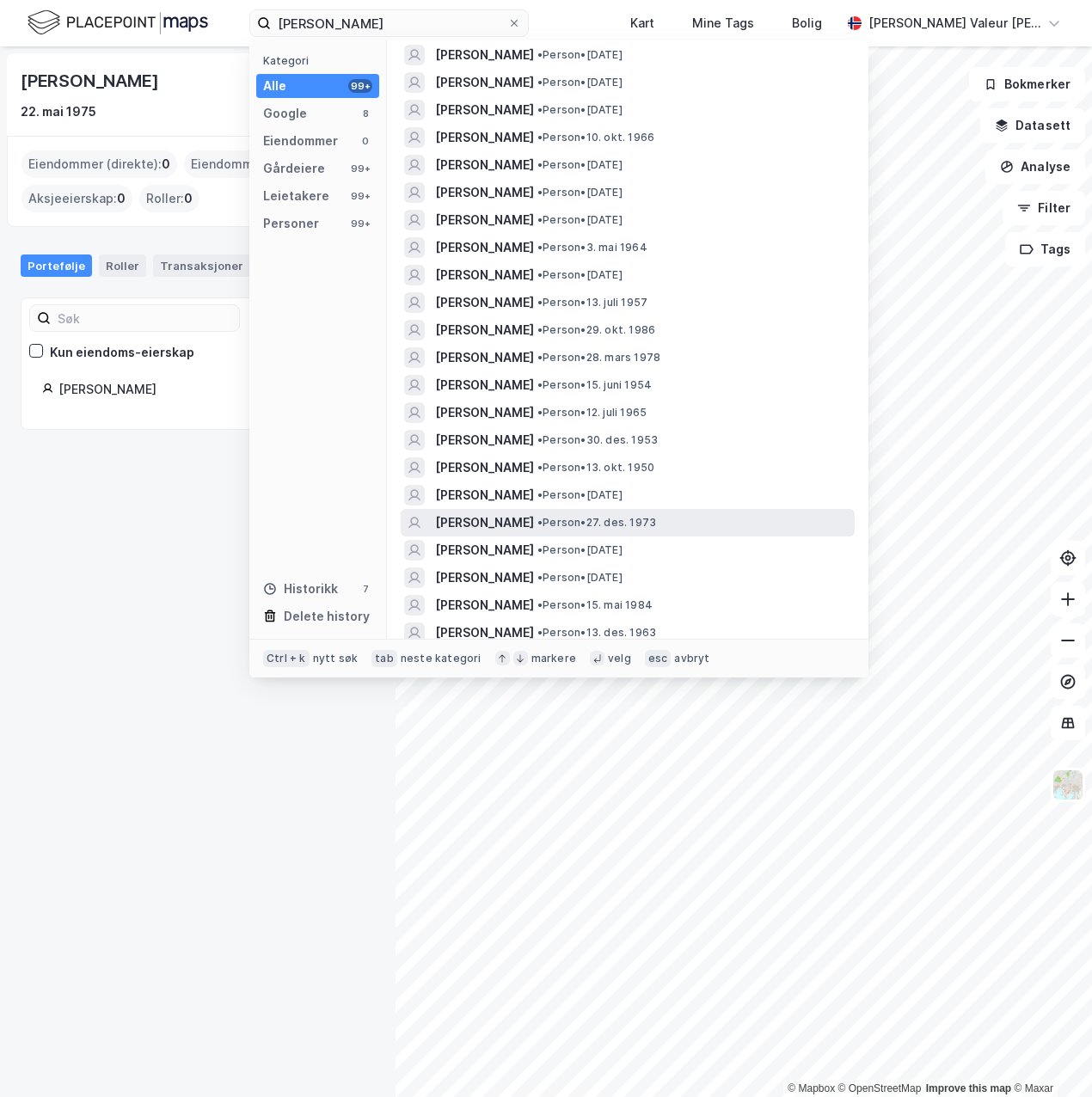
click at [646, 518] on div "[PERSON_NAME] • Person • 27. des. 1973" at bounding box center [644, 523] width 416 height 21
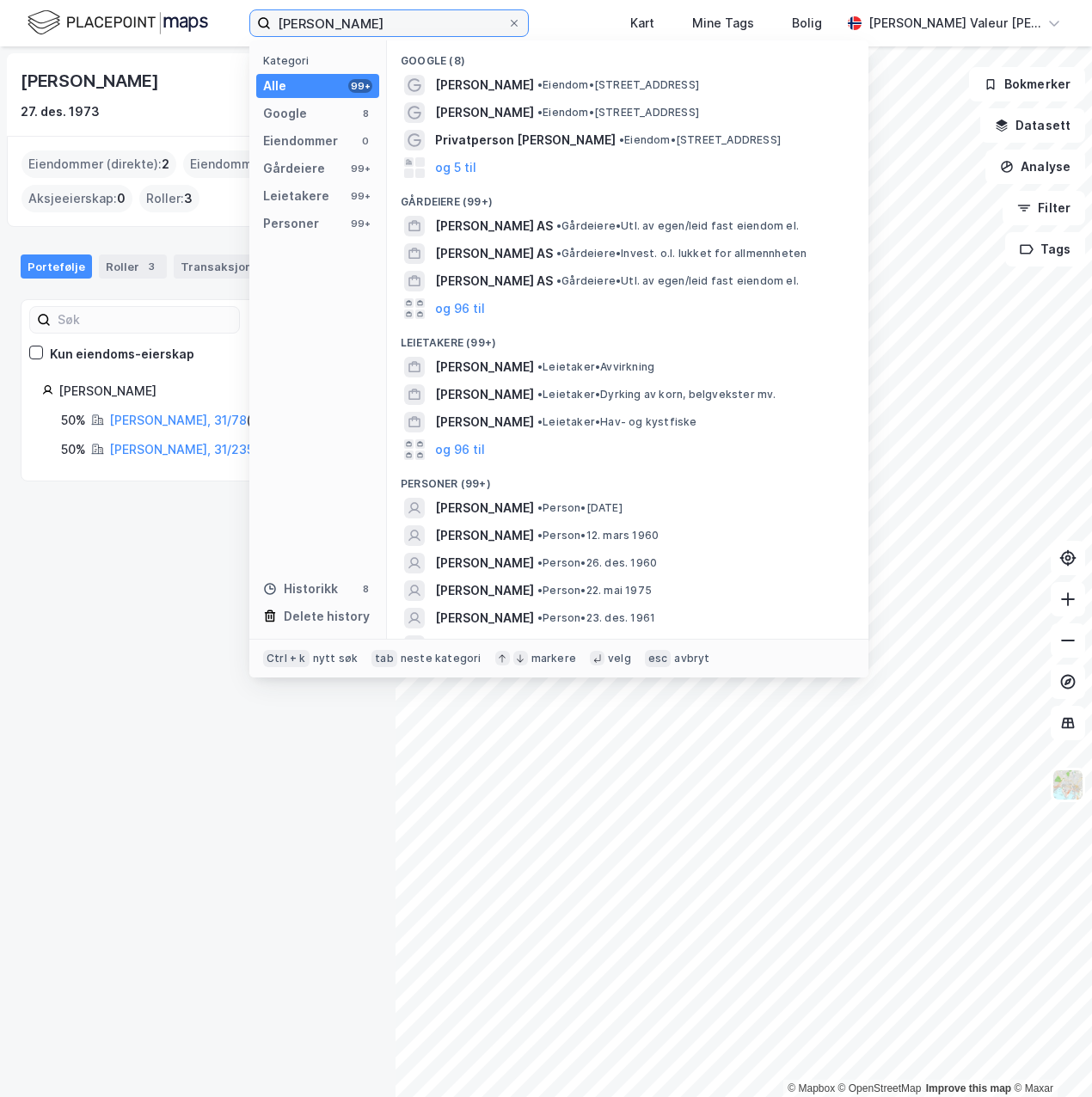
click at [385, 18] on input "[PERSON_NAME]" at bounding box center [389, 23] width 237 height 26
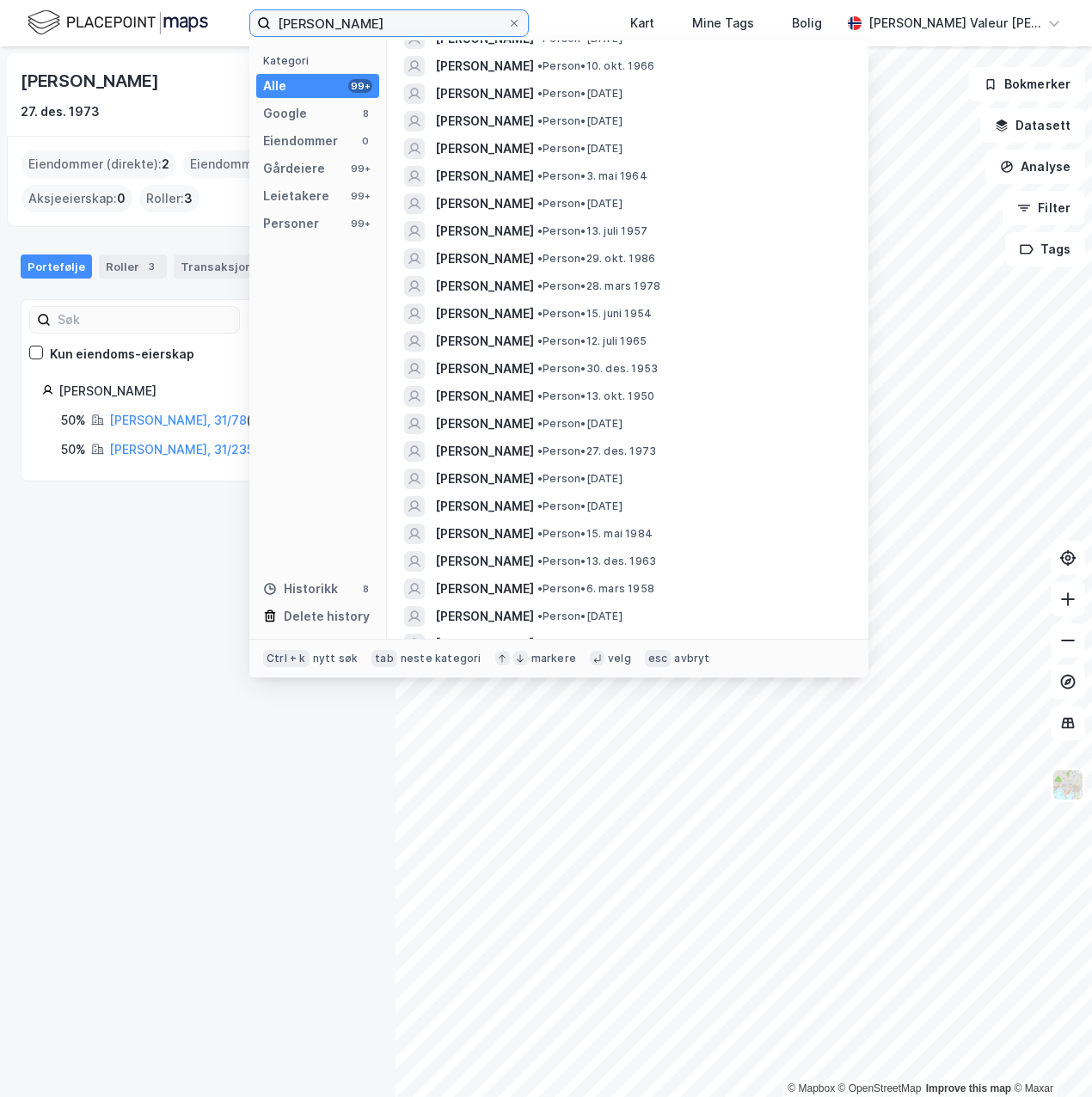
scroll to position [1633, 0]
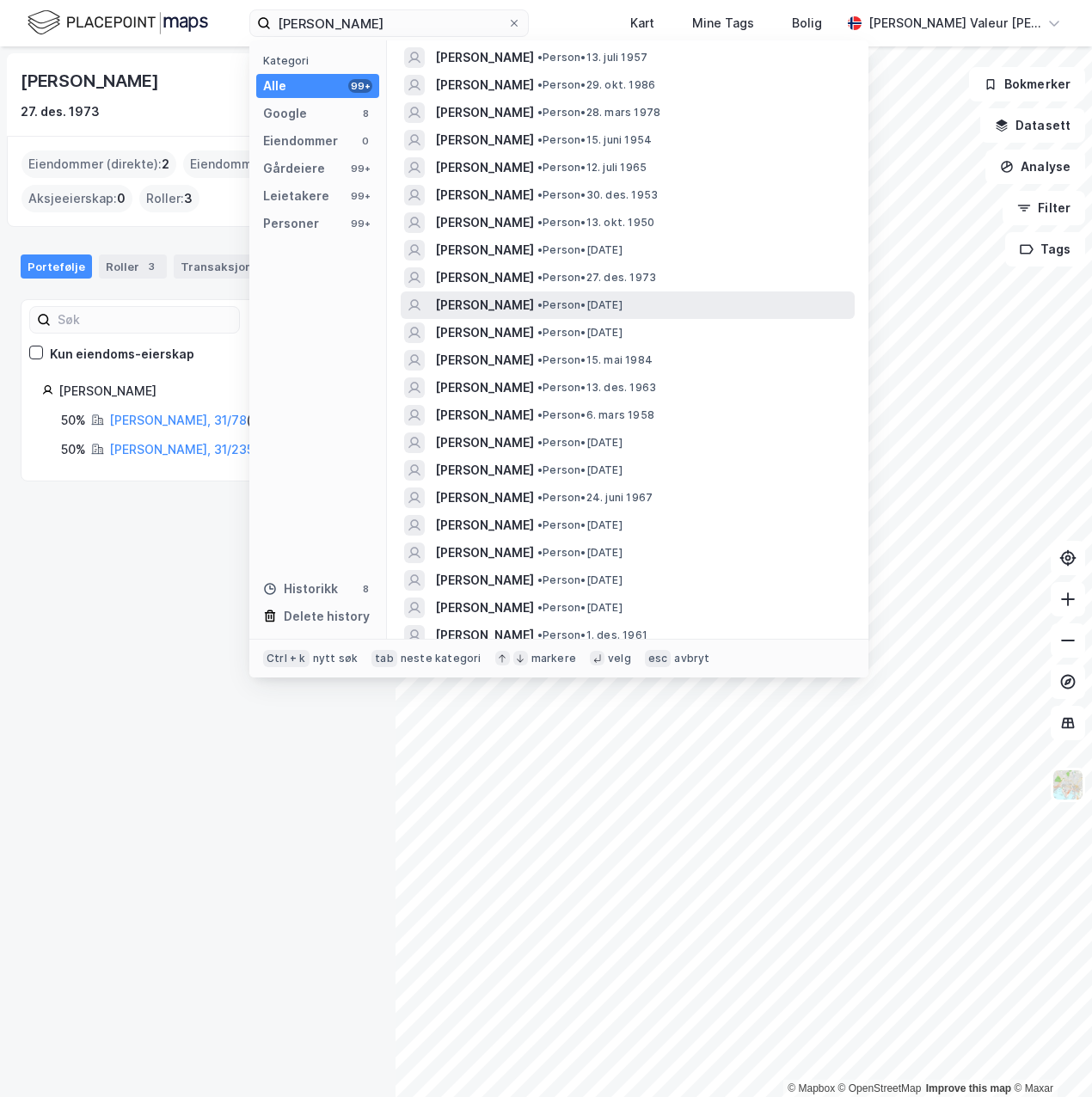
click at [650, 293] on div "[PERSON_NAME] • Person • [DATE]" at bounding box center [628, 305] width 454 height 28
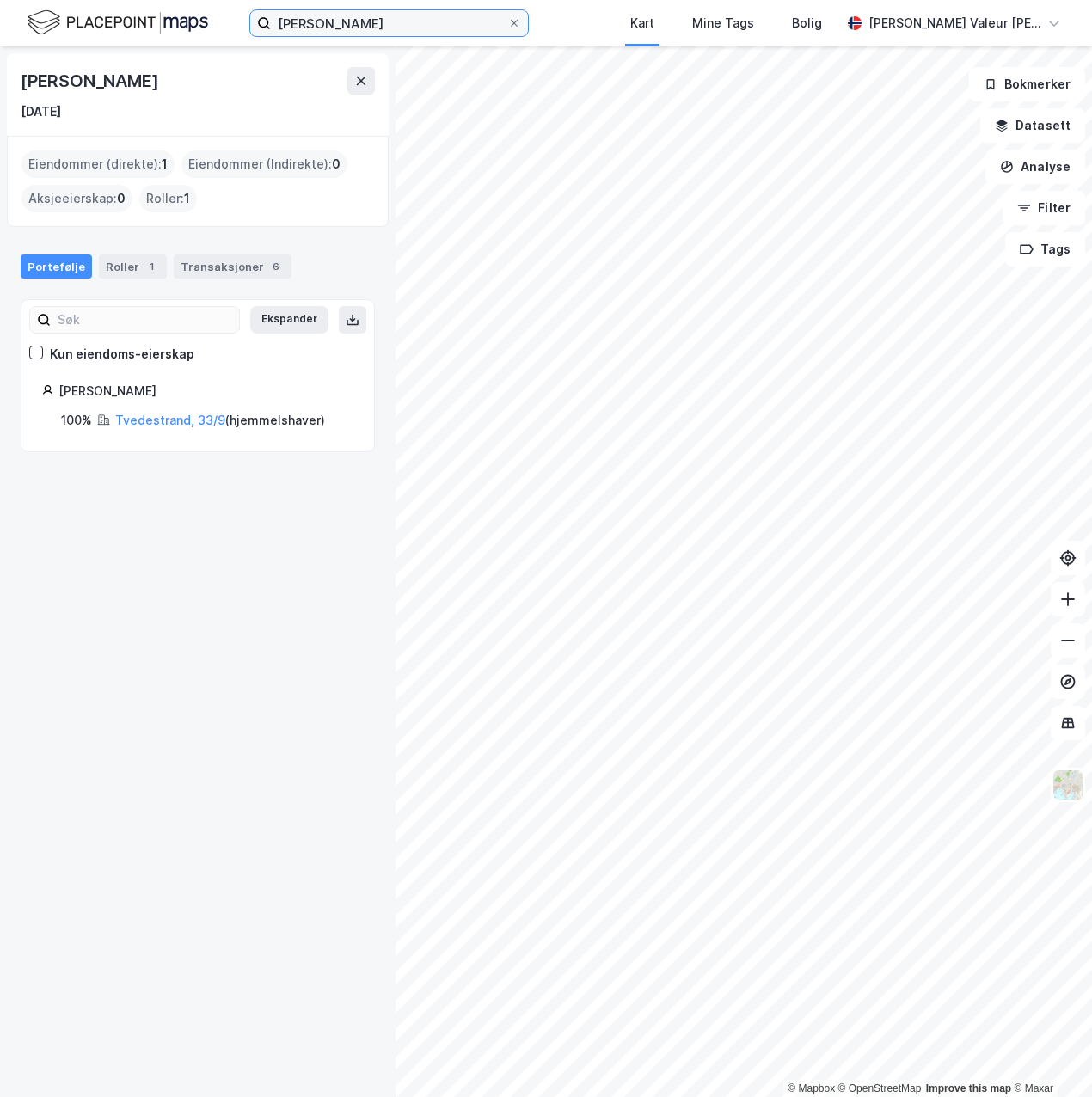
click at [508, 22] on input "[PERSON_NAME]" at bounding box center [389, 23] width 237 height 26
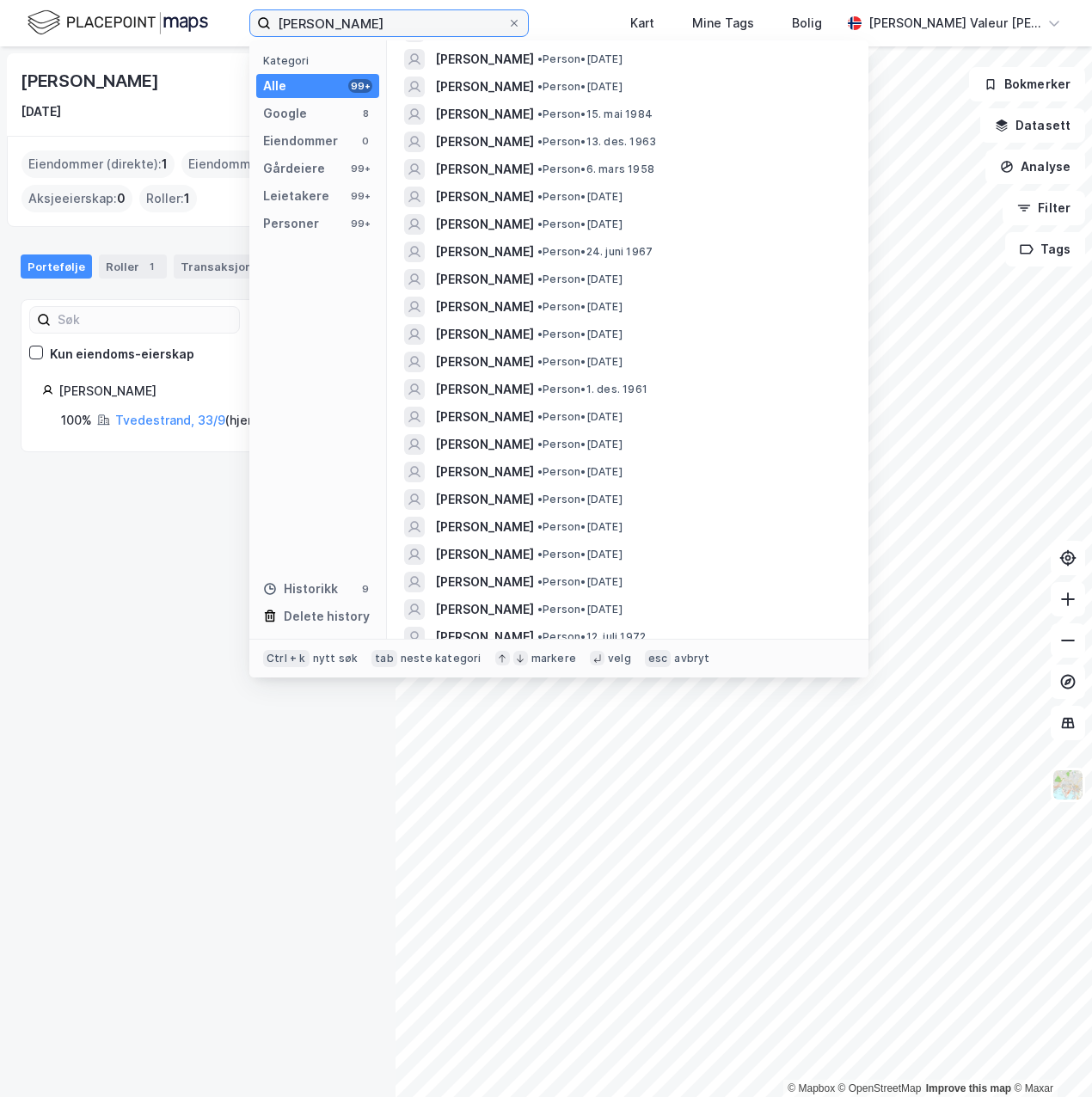
scroll to position [1883, 0]
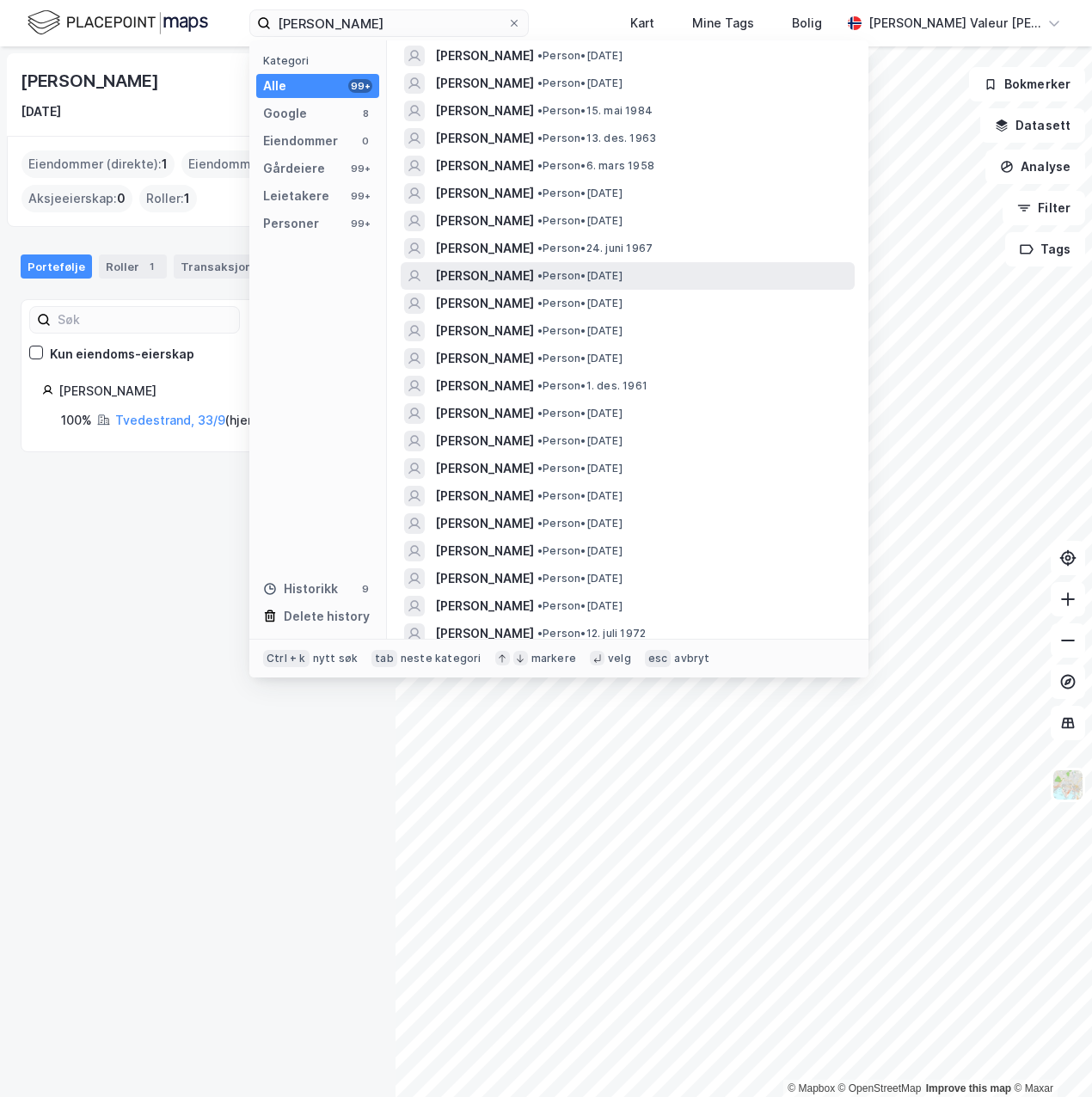
click at [602, 276] on span "• Person • [DATE]" at bounding box center [579, 276] width 85 height 14
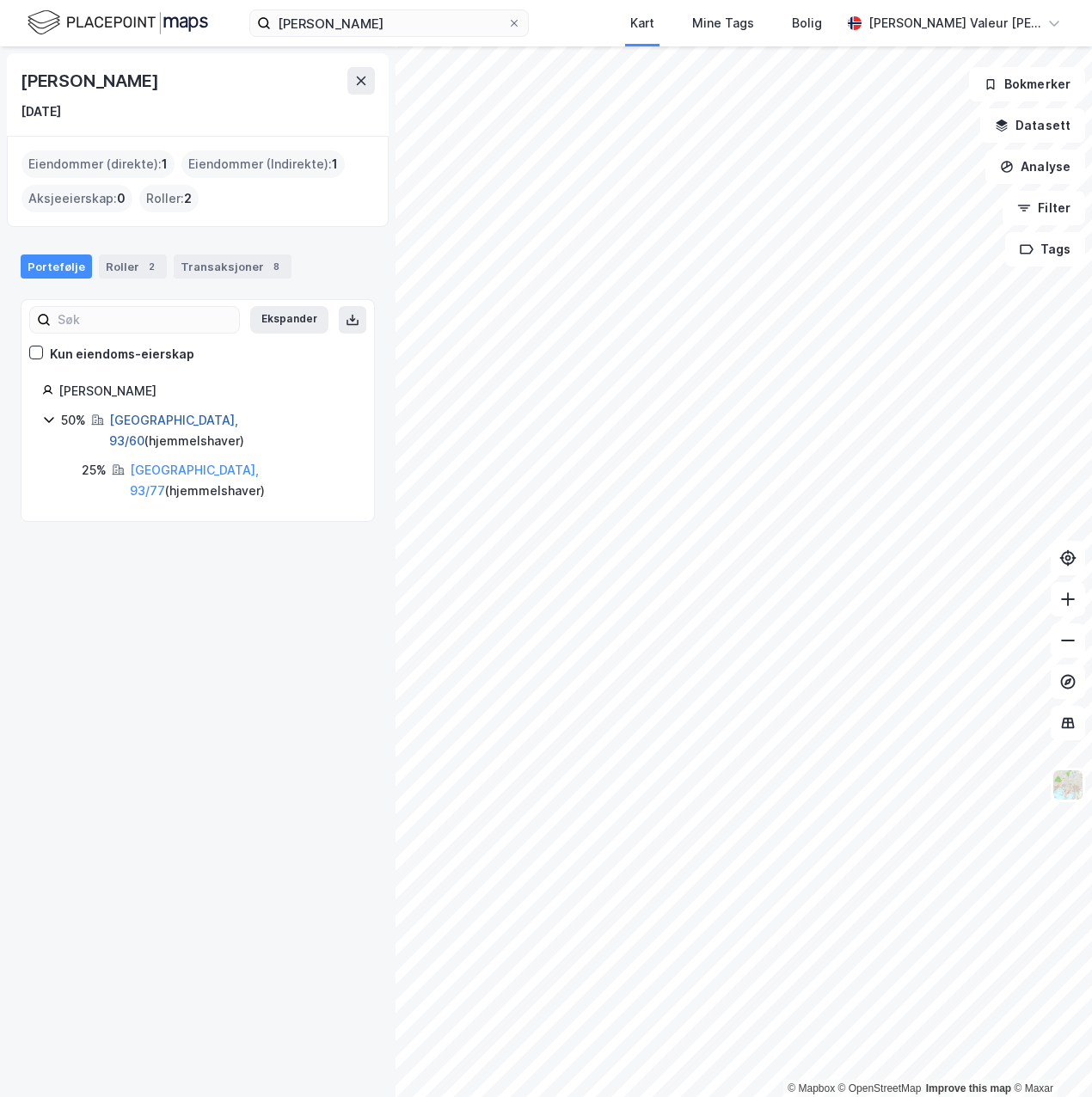
click at [168, 421] on link "[GEOGRAPHIC_DATA], 93/60" at bounding box center [174, 430] width 129 height 35
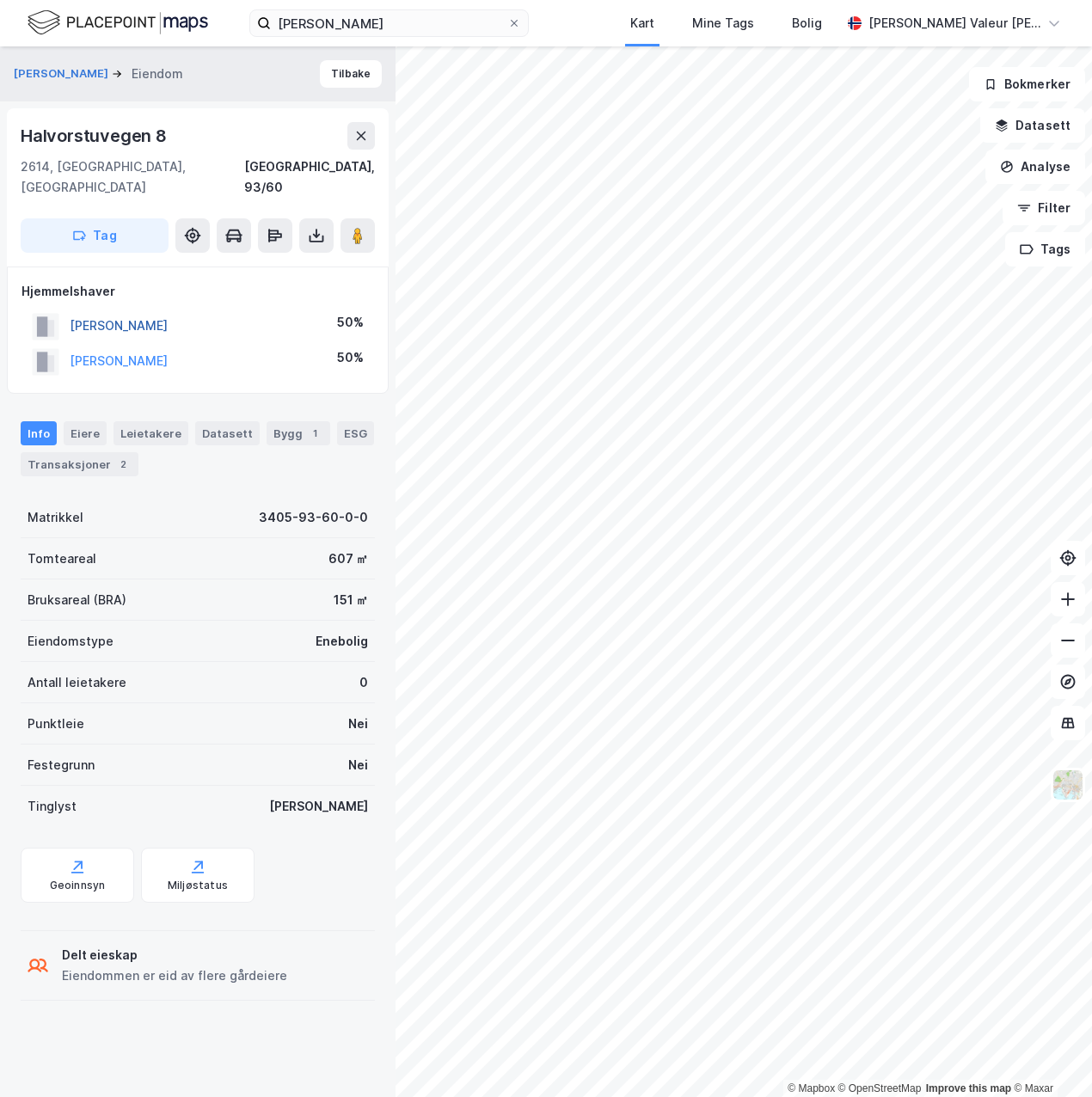
click at [0, 0] on button "[PERSON_NAME]" at bounding box center [0, 0] width 0 height 0
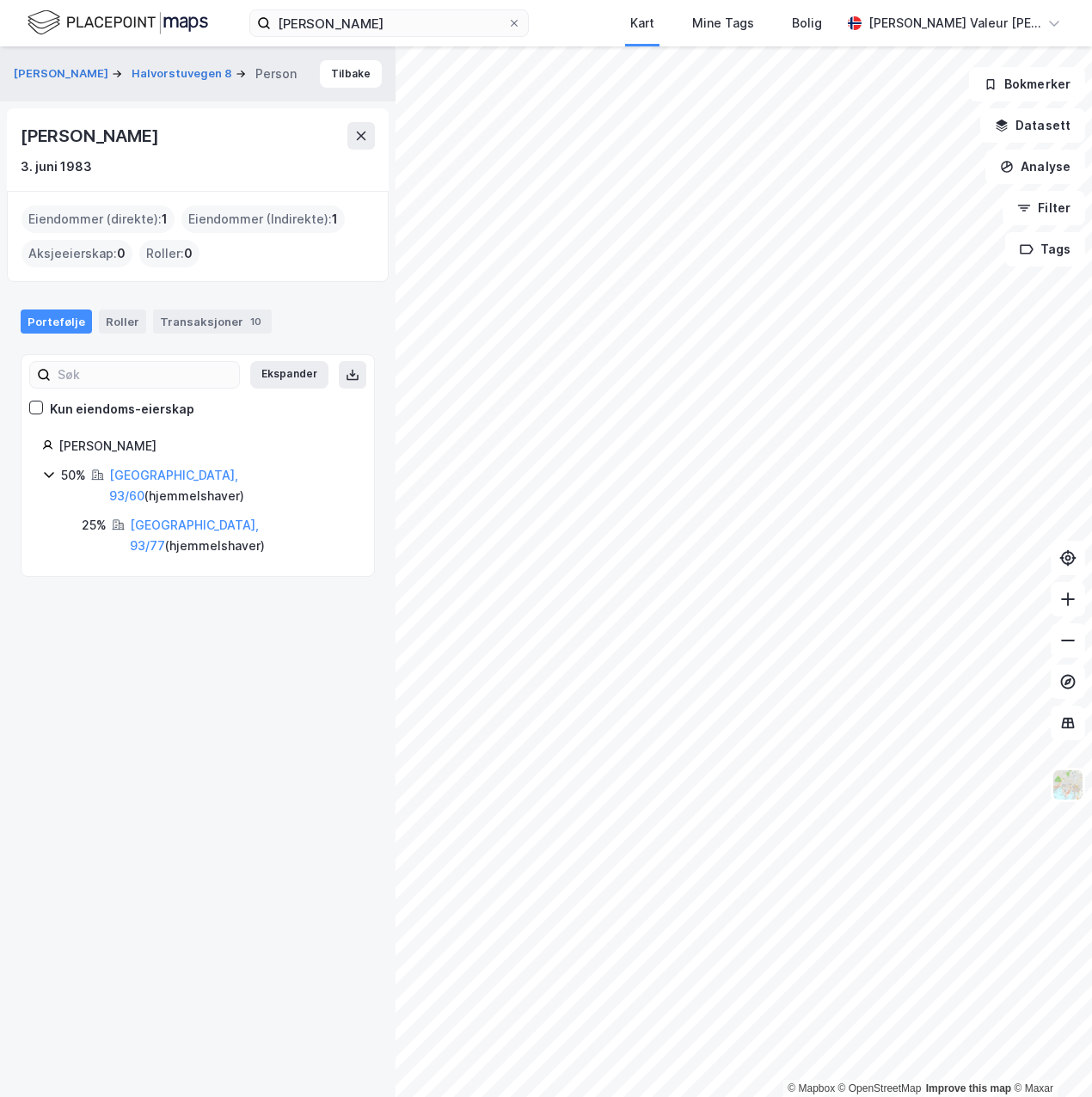
drag, startPoint x: 156, startPoint y: 133, endPoint x: 27, endPoint y: 136, distance: 129.0
click at [27, 136] on div "[PERSON_NAME]" at bounding box center [91, 136] width 141 height 28
click at [195, 73] on button "Halvorstuvegen 8" at bounding box center [183, 74] width 104 height 17
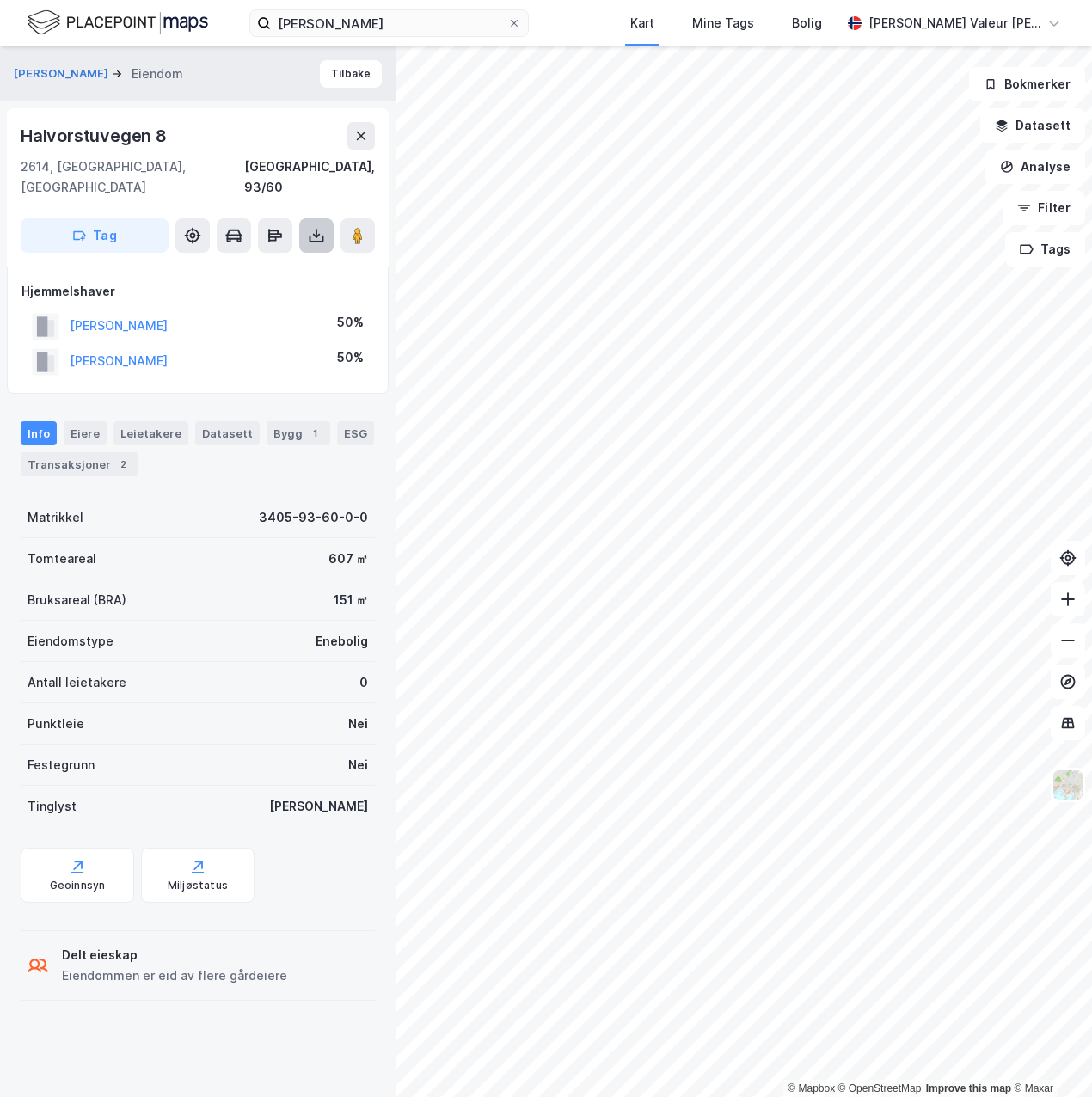
click at [317, 236] on icon at bounding box center [317, 239] width 15 height 7
click at [258, 263] on div "Last ned grunnbok" at bounding box center [231, 270] width 100 height 14
click at [0, 0] on button "[PERSON_NAME]" at bounding box center [0, 0] width 0 height 0
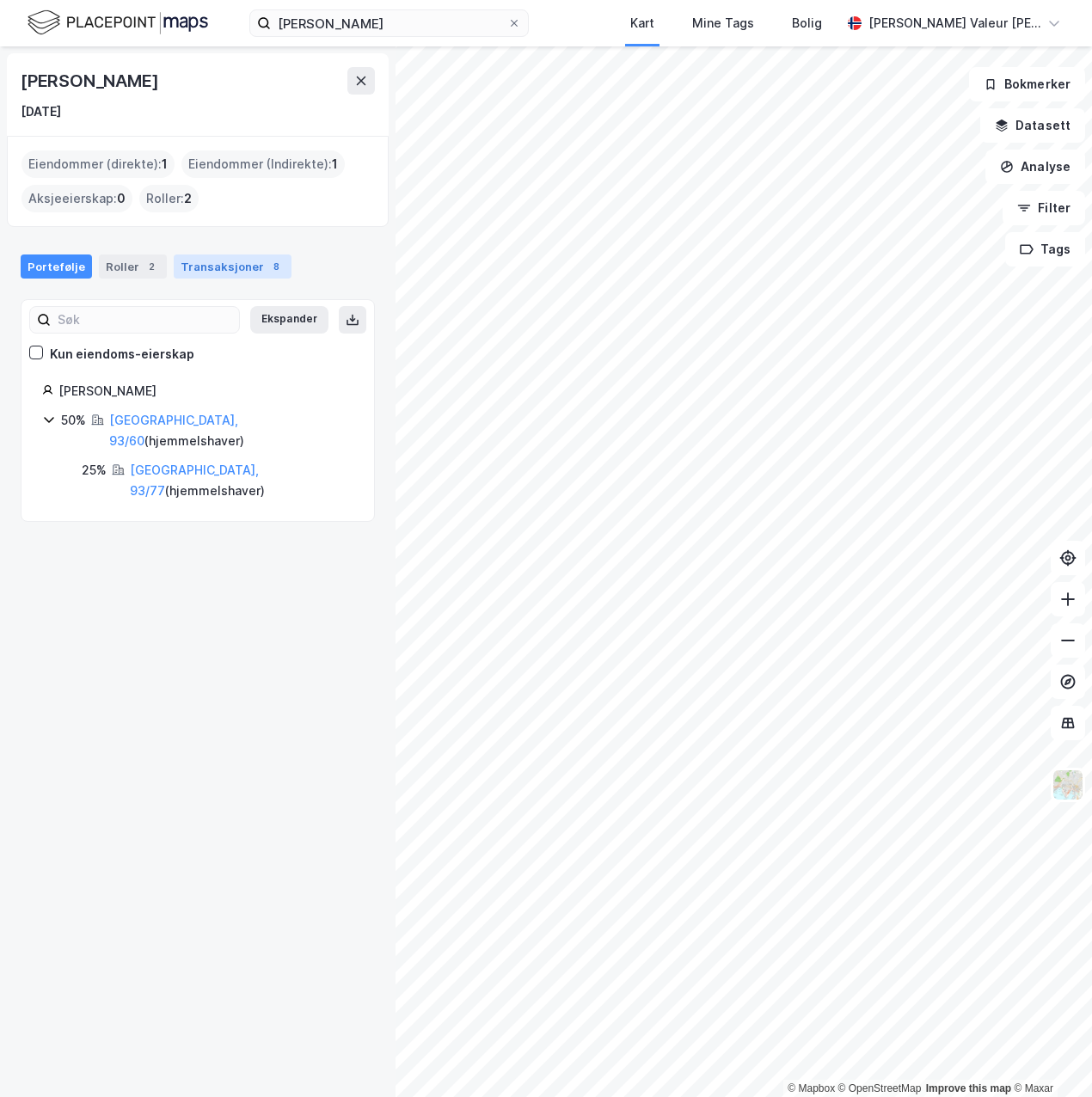
click at [219, 270] on div "Transaksjoner 8" at bounding box center [232, 267] width 118 height 24
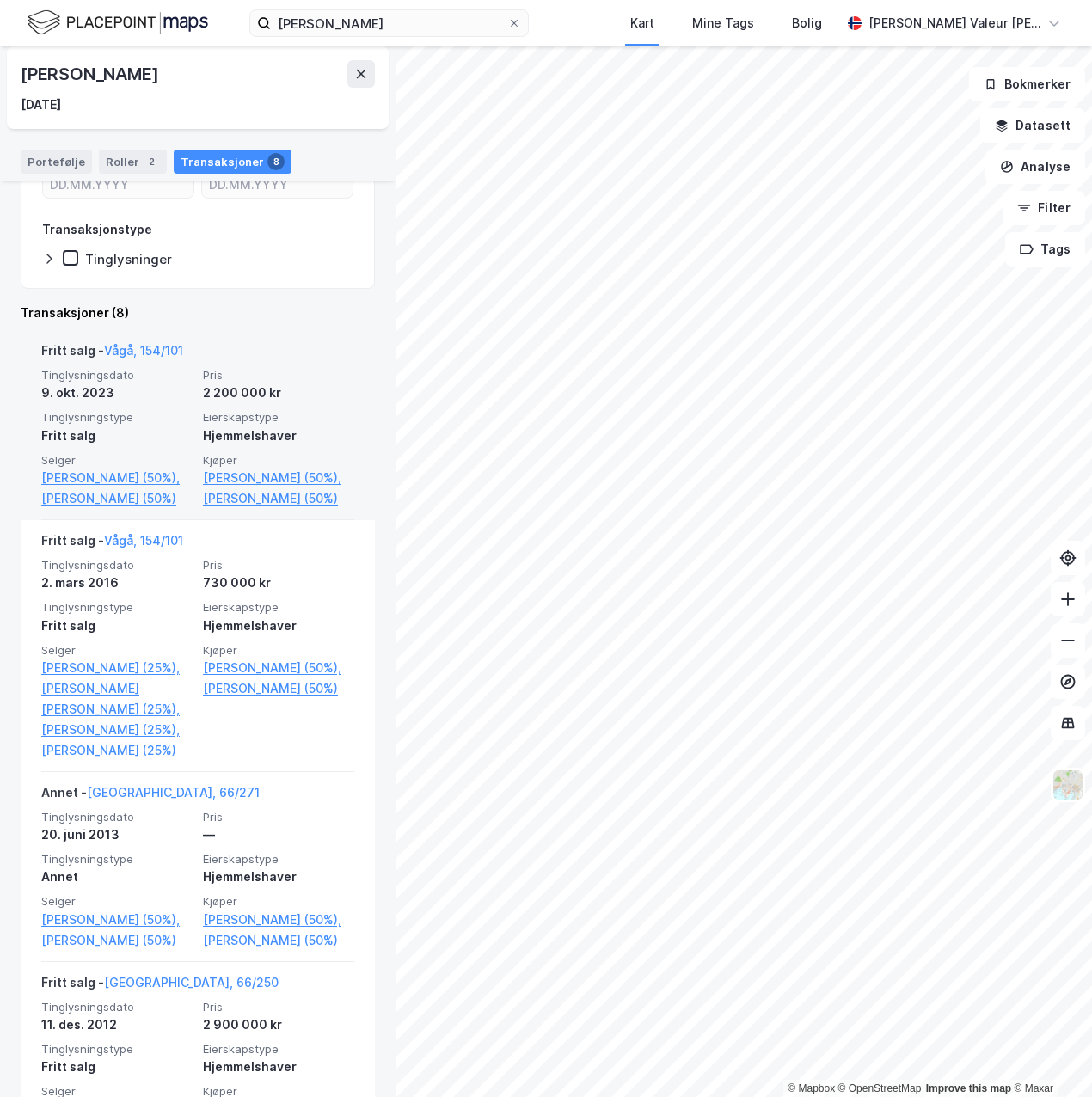
scroll to position [305, 0]
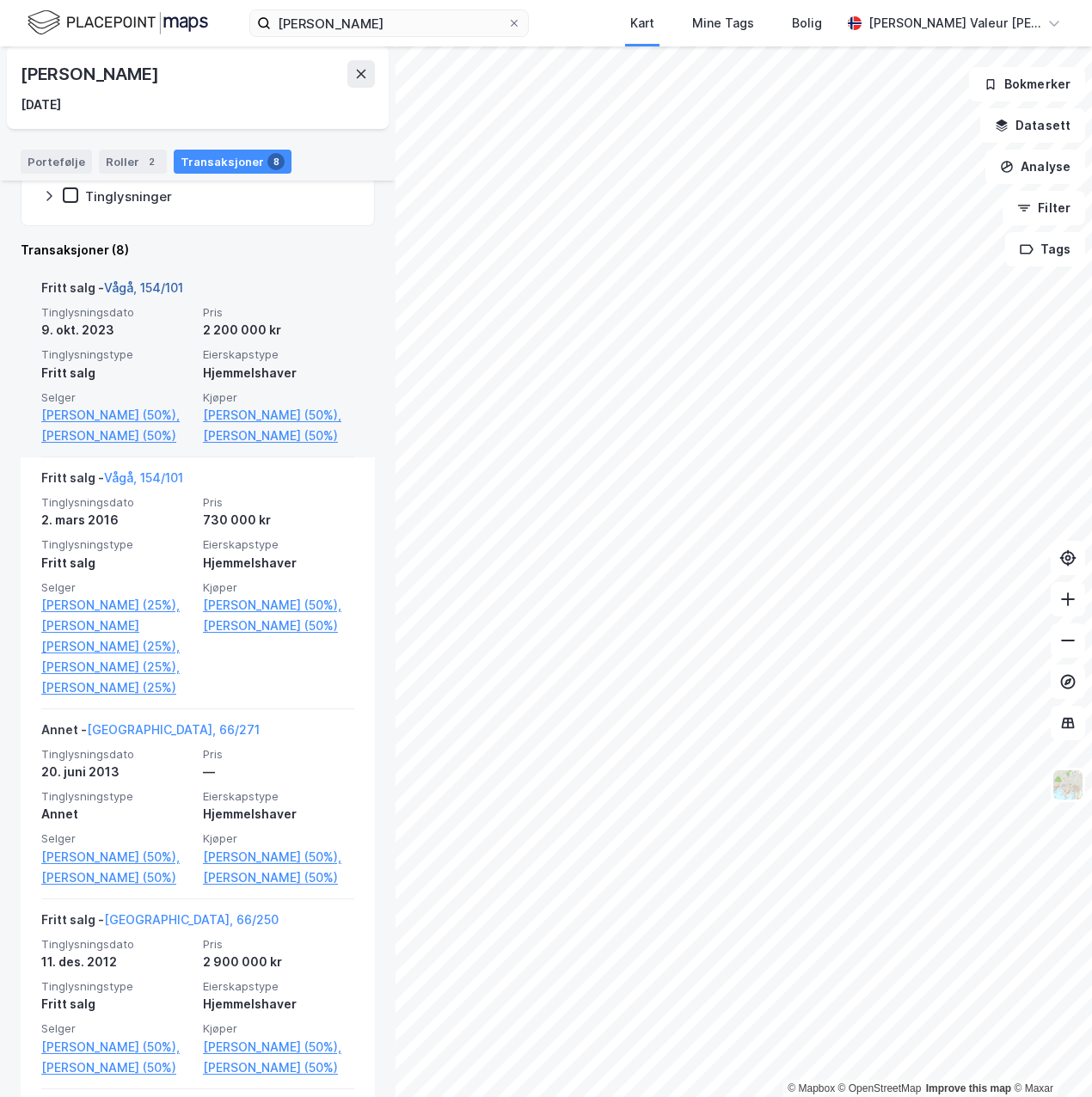
click at [160, 286] on link "Vågå, 154/101" at bounding box center [144, 287] width 79 height 15
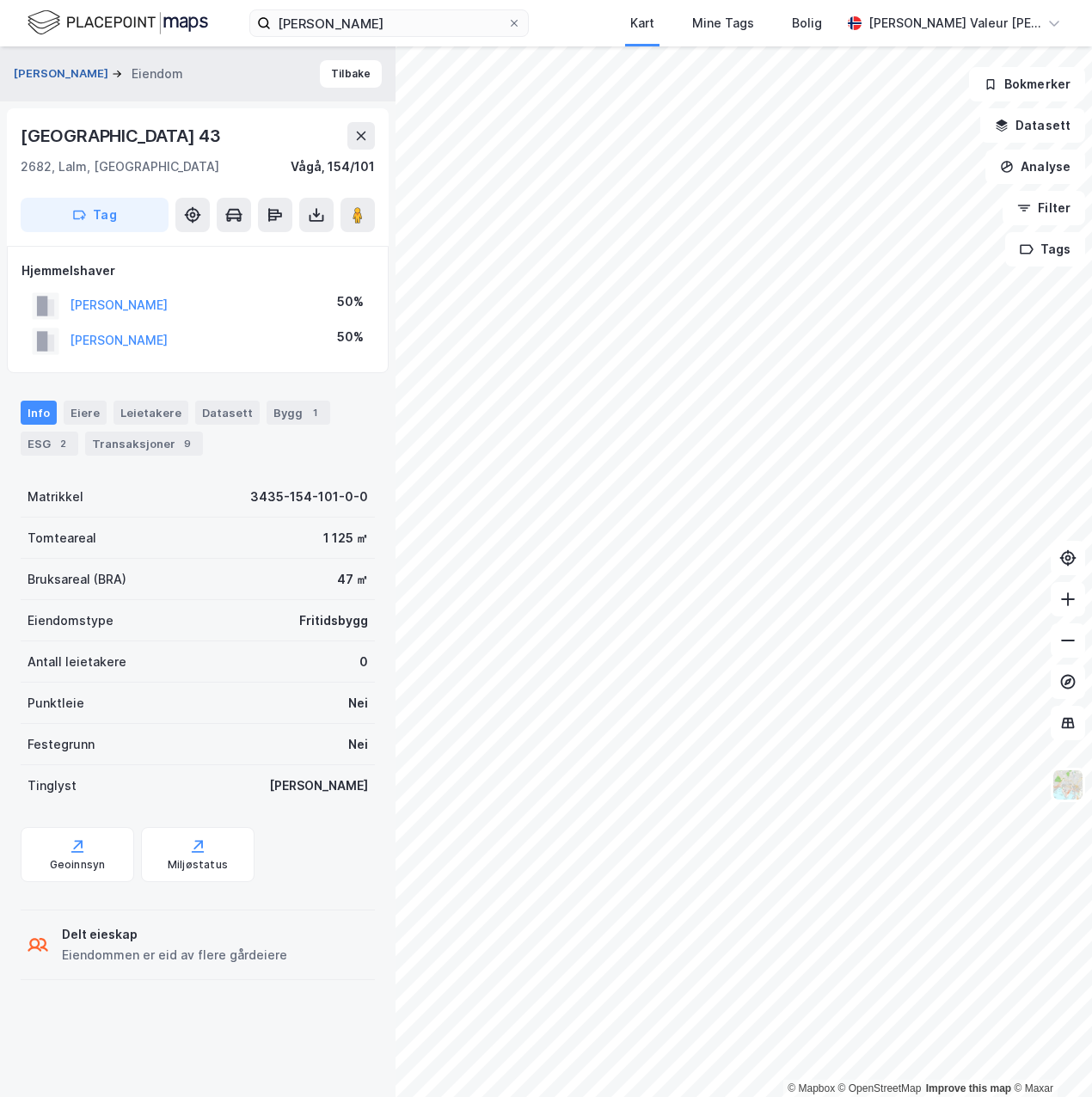
click at [34, 70] on button "[PERSON_NAME]" at bounding box center [63, 74] width 98 height 17
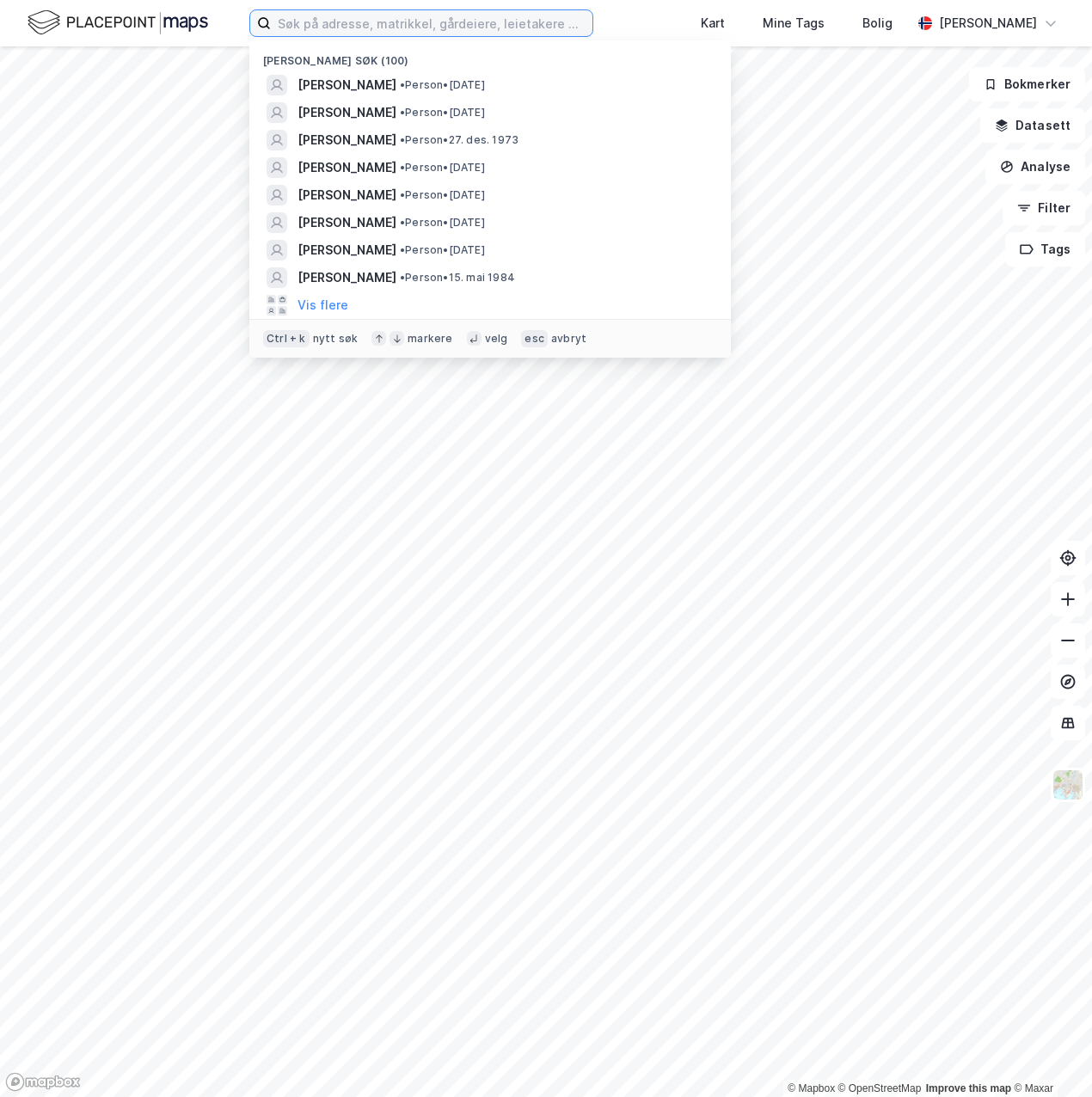
click at [423, 28] on input at bounding box center [432, 23] width 322 height 26
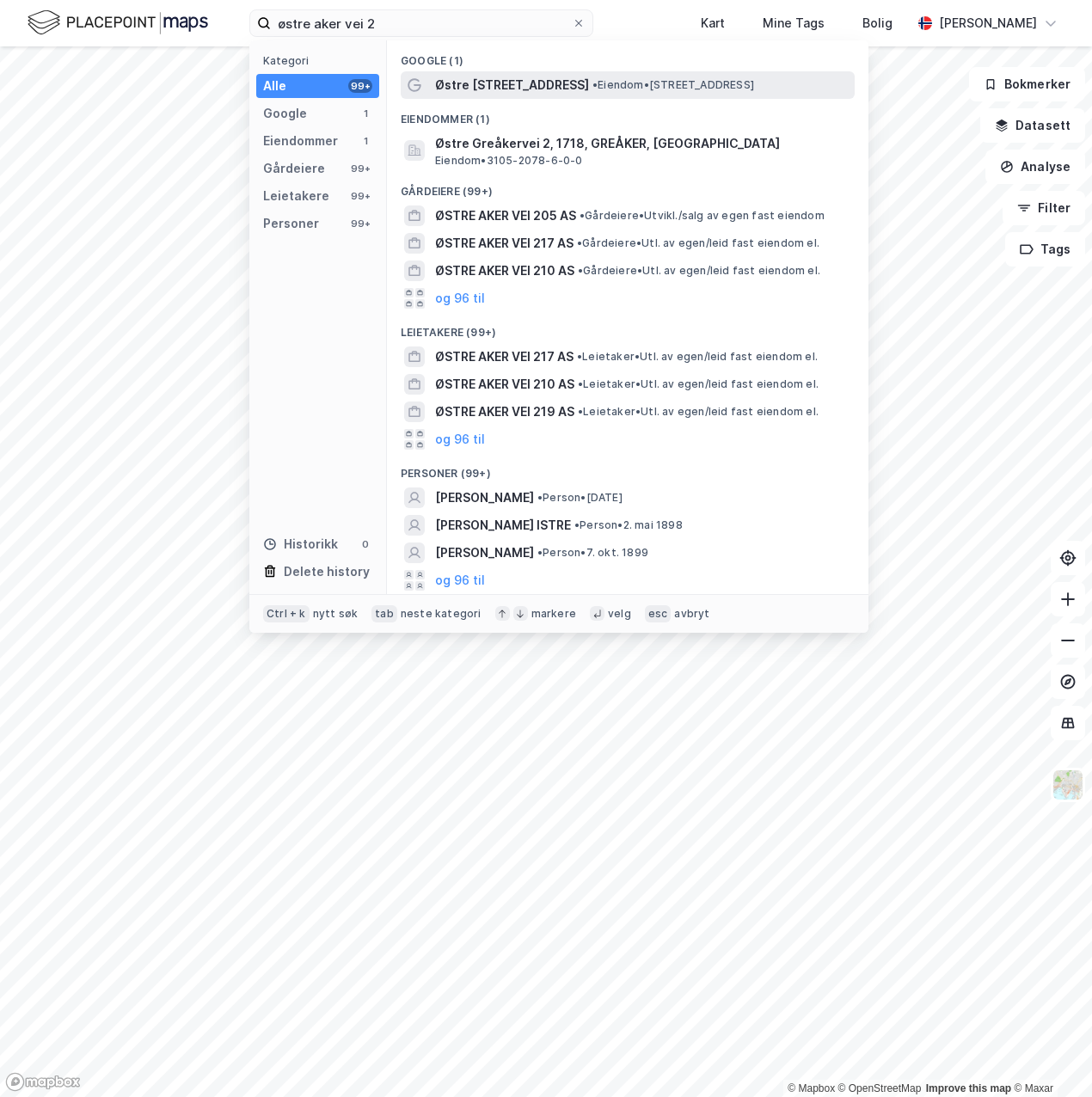
click at [453, 81] on span "Østre Aker vei 2" at bounding box center [512, 85] width 154 height 21
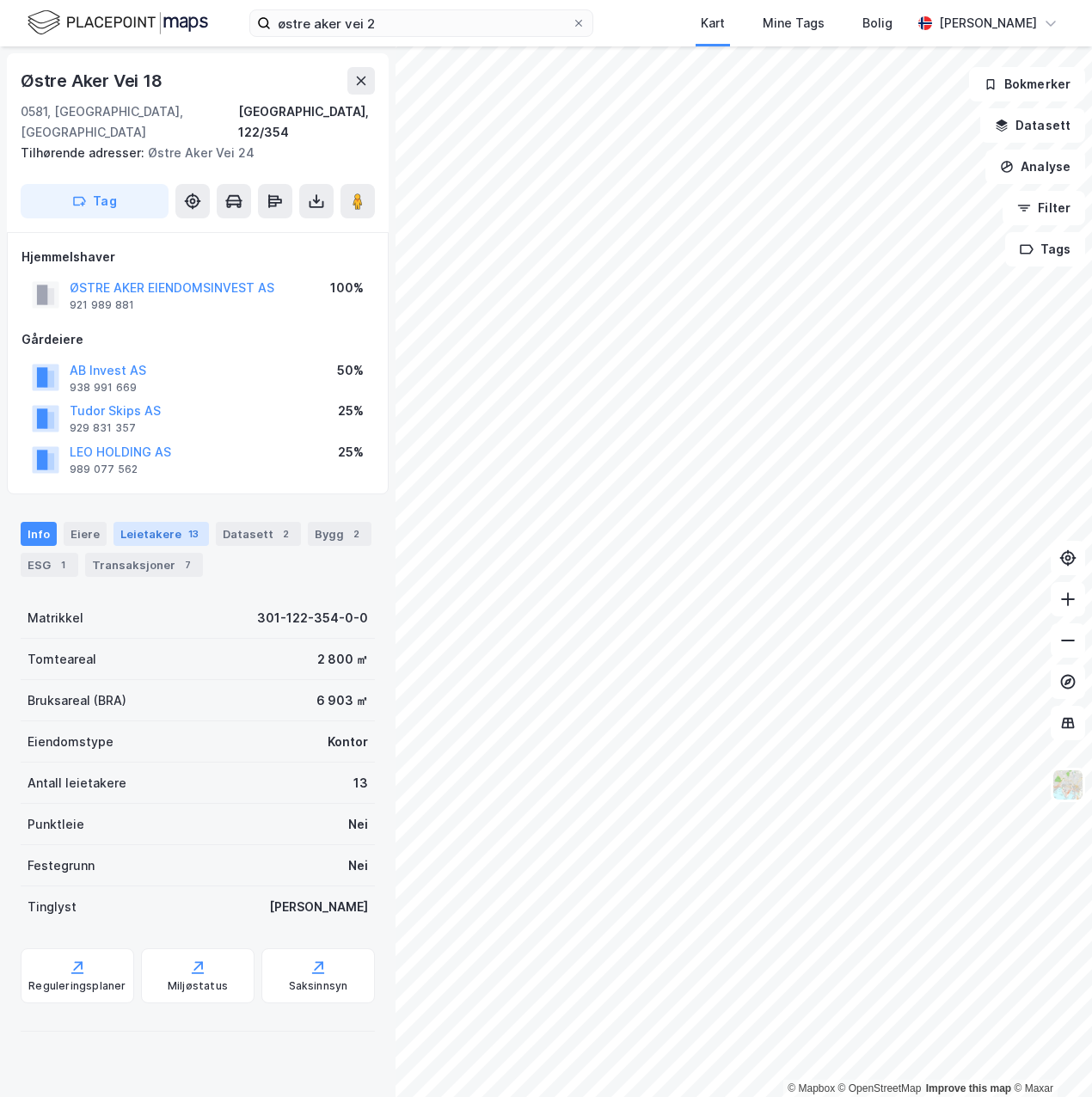
click at [185, 525] on div "13" at bounding box center [194, 533] width 17 height 17
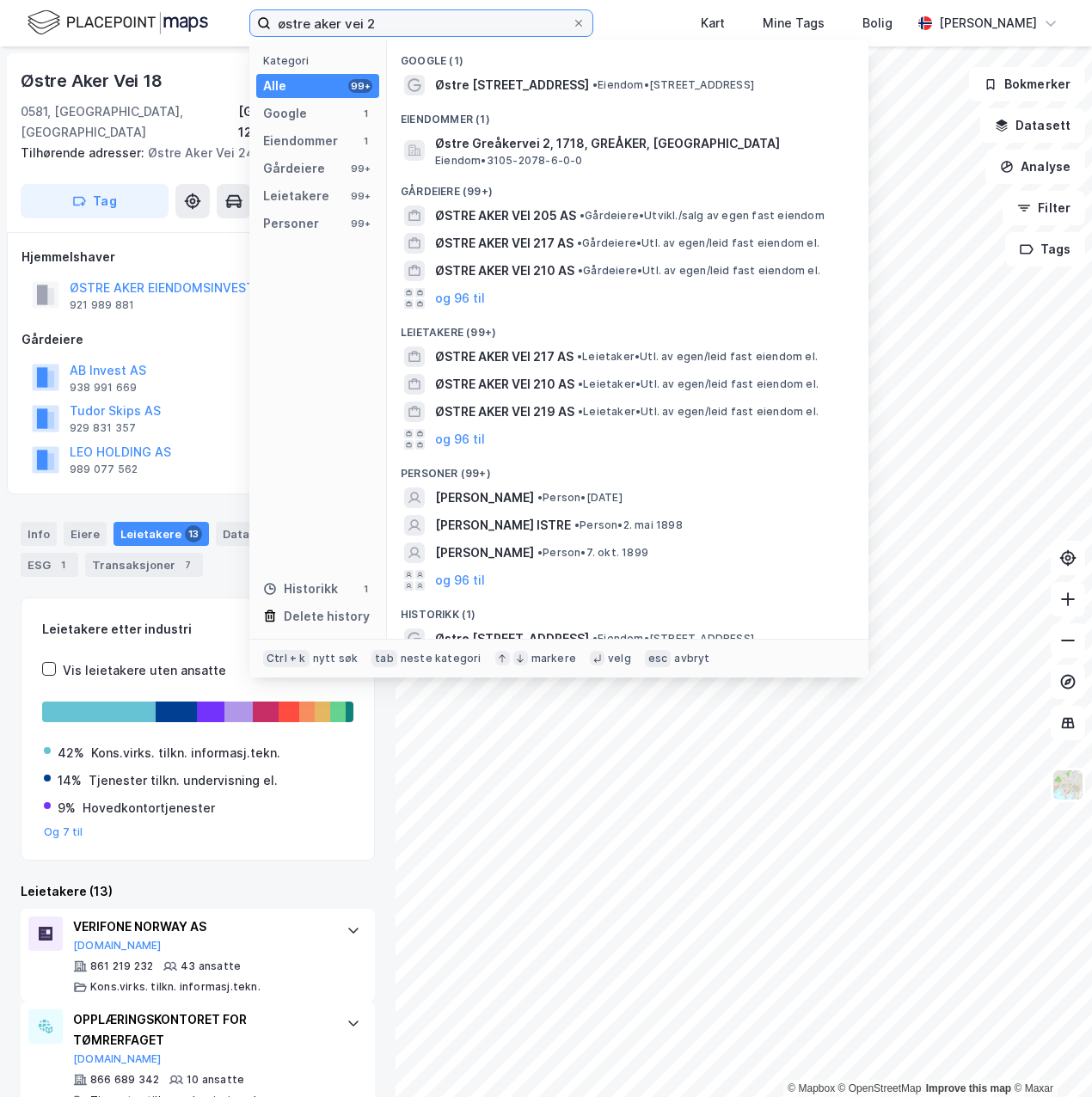
click at [416, 22] on input "østre aker vei 2" at bounding box center [422, 23] width 301 height 26
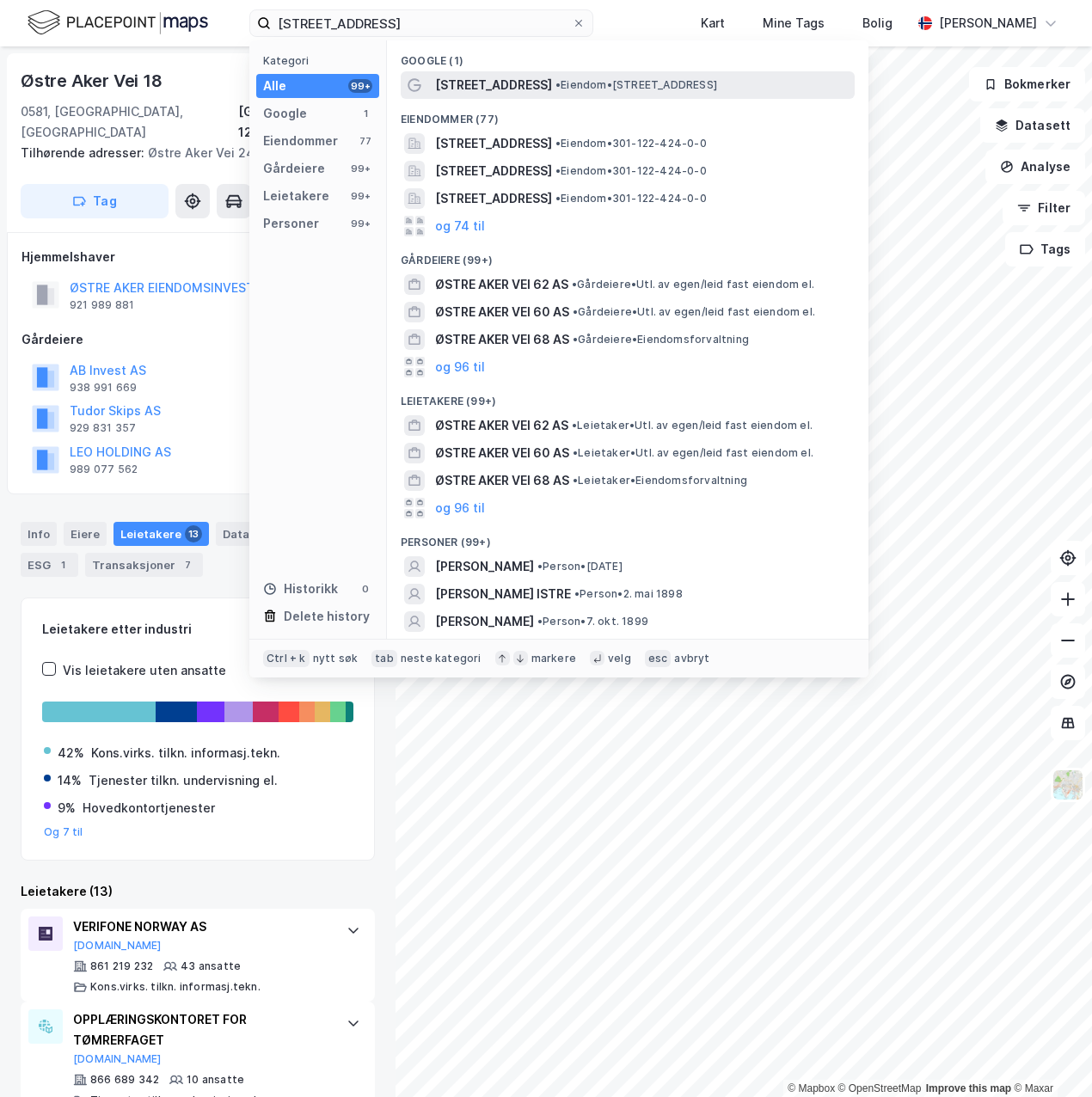
click at [467, 90] on span "Østre Aker vei 6" at bounding box center [494, 85] width 117 height 21
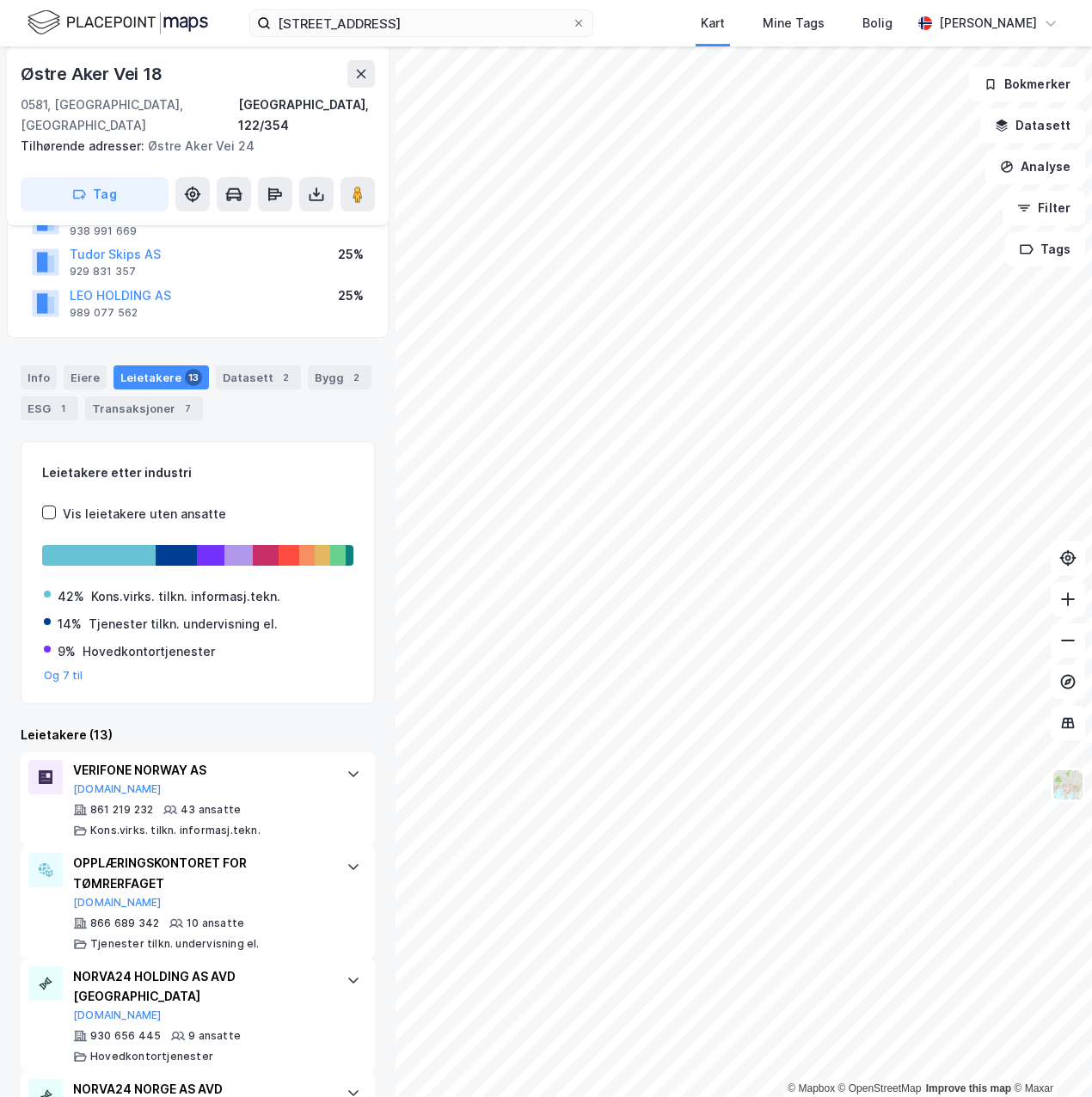
scroll to position [165, 0]
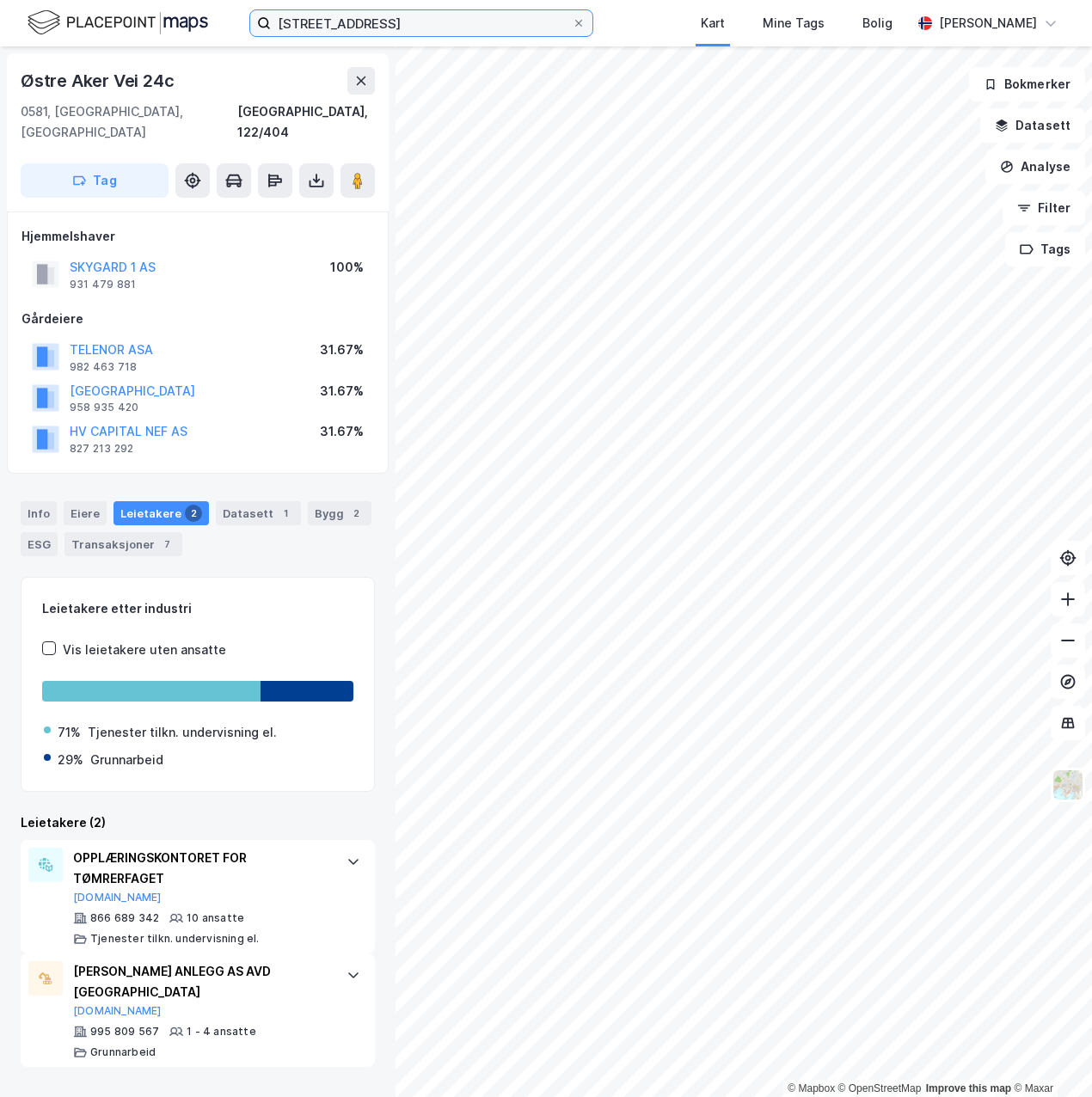
click at [478, 22] on input "østre aker vei 6" at bounding box center [422, 23] width 301 height 26
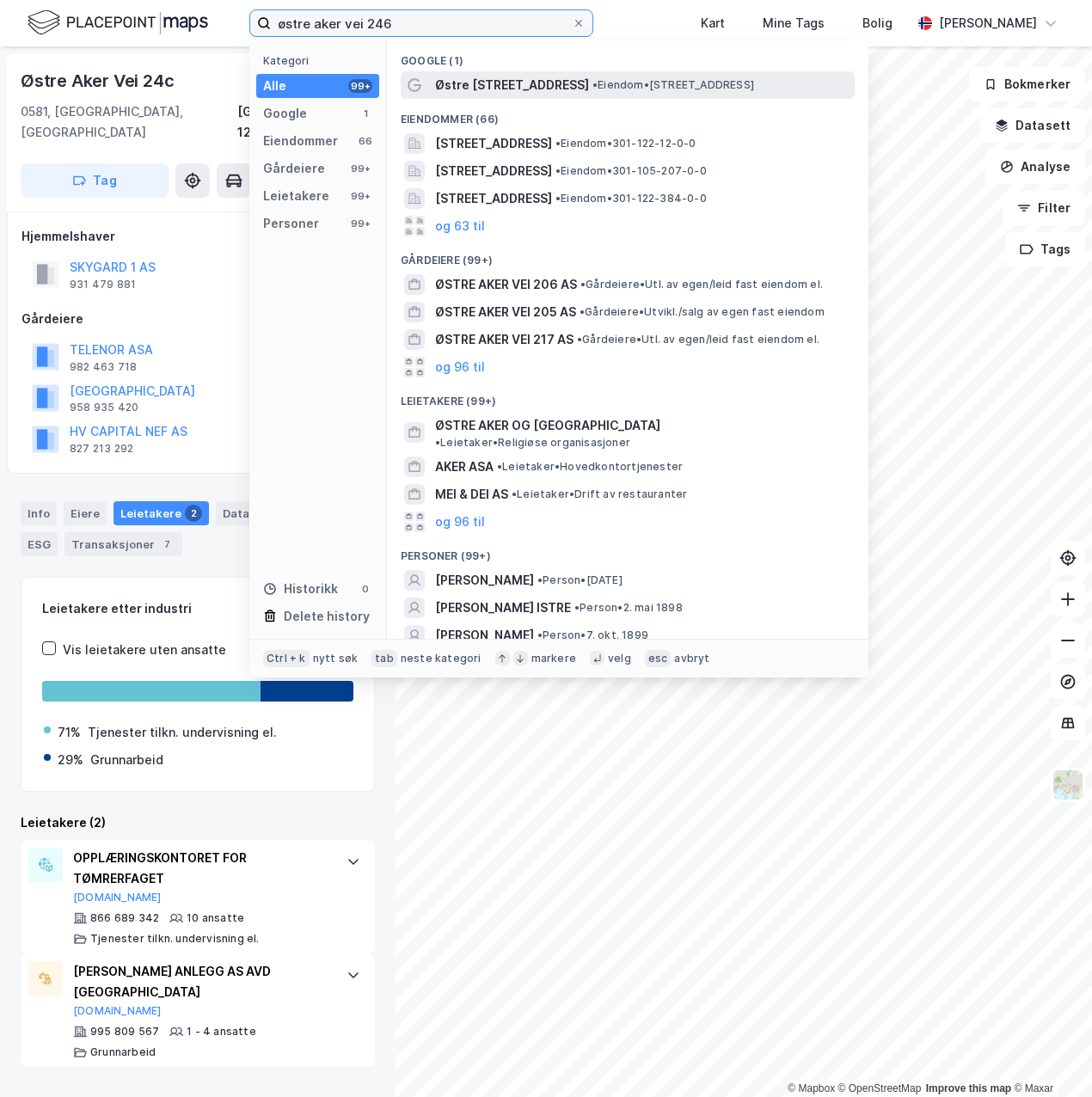
type input "østre aker vei 246"
click at [499, 89] on span "Østre Aker vei 246" at bounding box center [512, 85] width 154 height 21
